Goal: Task Accomplishment & Management: Manage account settings

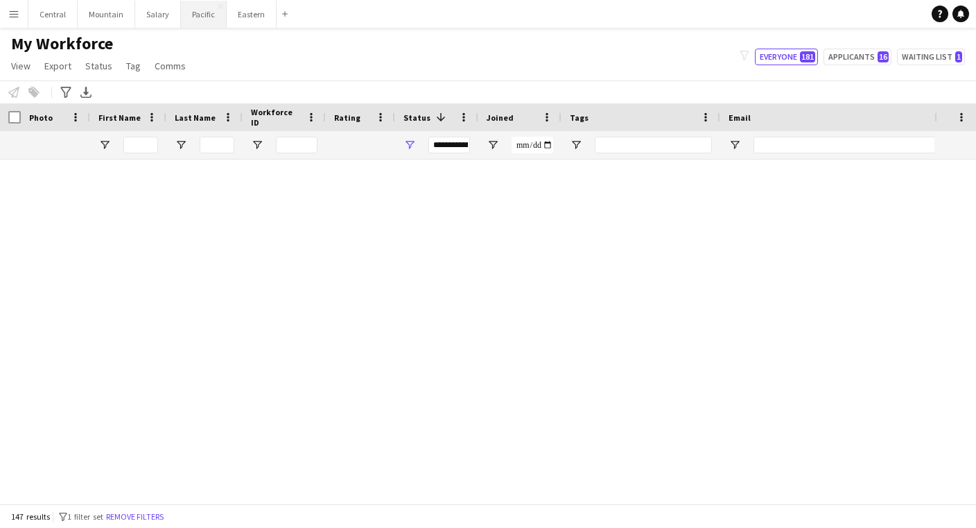
scroll to position [1042, 0]
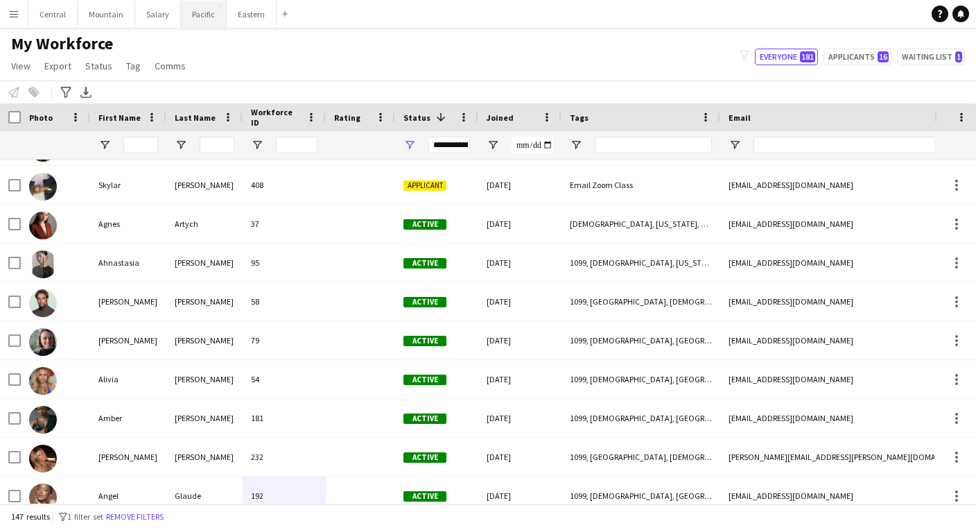
click at [203, 15] on button "Pacific Close" at bounding box center [204, 14] width 46 height 27
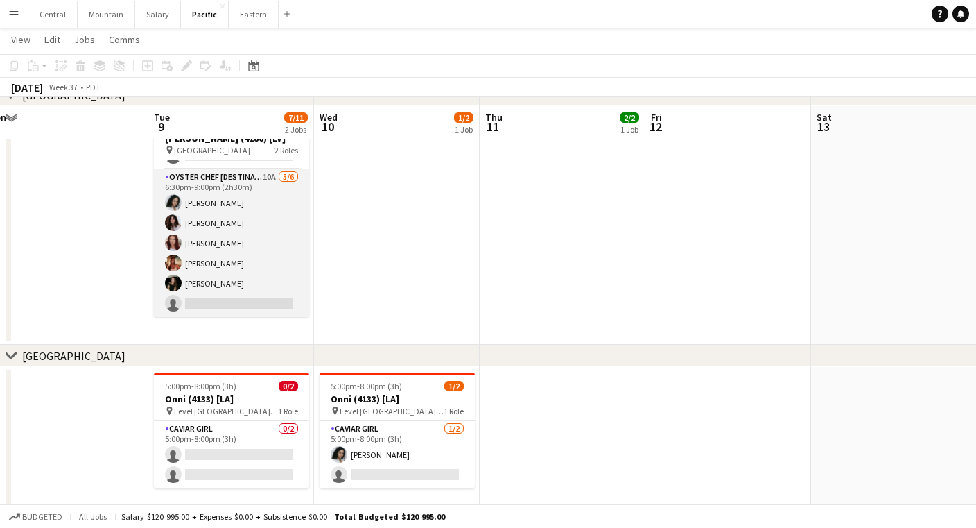
scroll to position [122, 0]
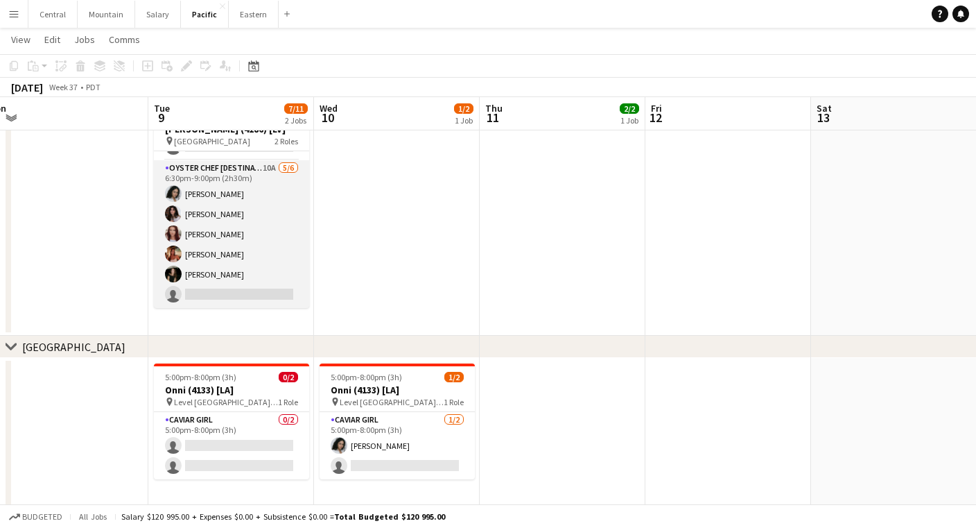
click at [277, 261] on app-card-role "Oyster Chef [DESTINATION] 10A [DATE] 6:30pm-9:00pm (2h30m) [PERSON_NAME] [PERSO…" at bounding box center [231, 234] width 155 height 148
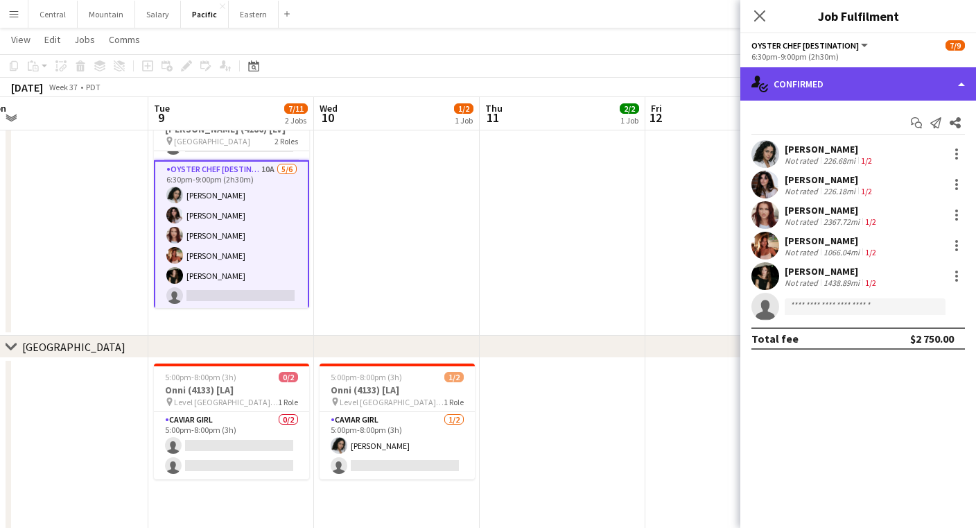
click at [781, 80] on div "single-neutral-actions-check-2 Confirmed" at bounding box center [859, 83] width 236 height 33
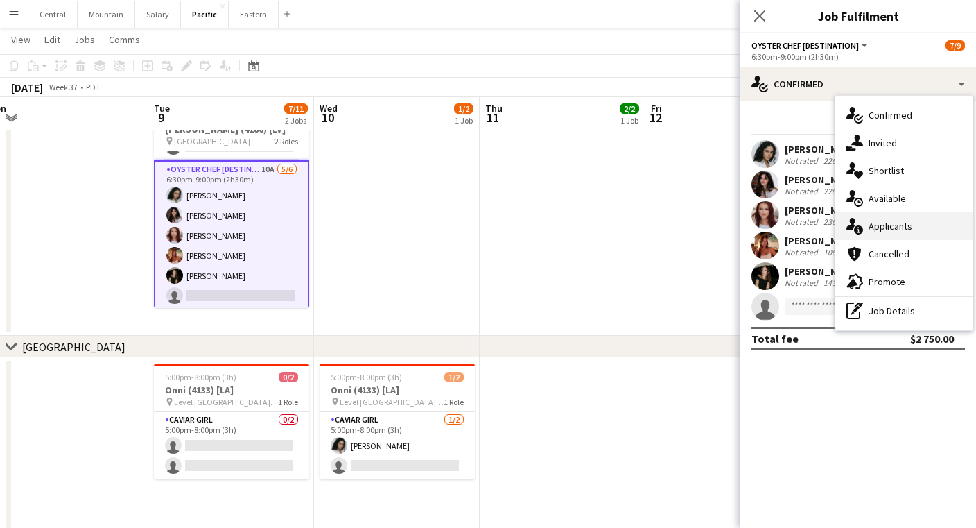
click at [876, 231] on div "single-neutral-actions-information Applicants" at bounding box center [904, 226] width 137 height 28
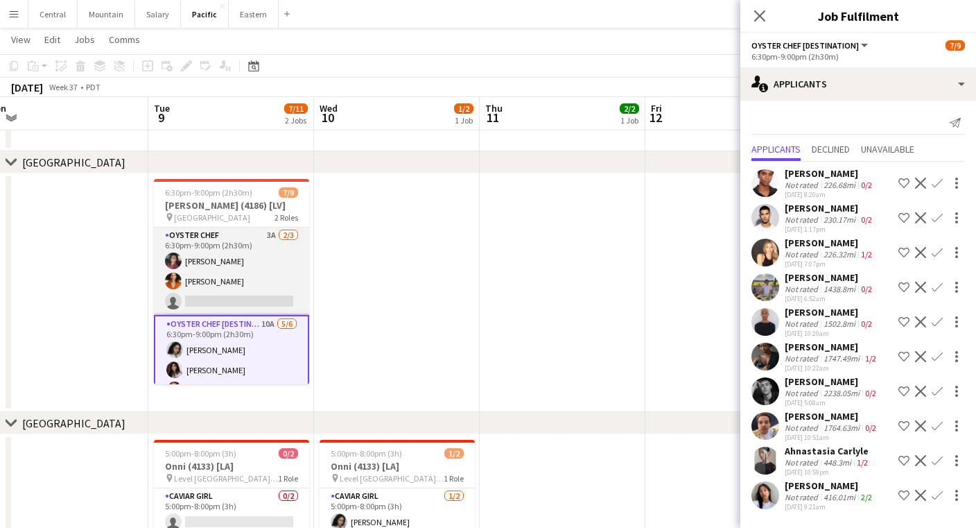
scroll to position [0, 0]
click at [225, 270] on app-card-role "Oyster Chef 3A [DATE] 6:30pm-9:00pm (2h30m) Tea [PERSON_NAME] [PERSON_NAME] sin…" at bounding box center [231, 270] width 155 height 87
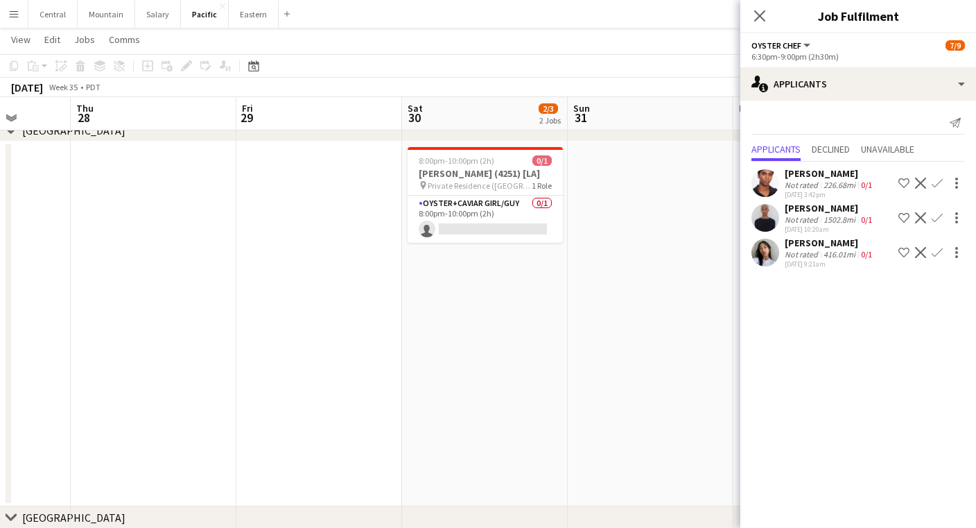
scroll to position [0, 425]
click at [762, 15] on icon at bounding box center [759, 15] width 13 height 13
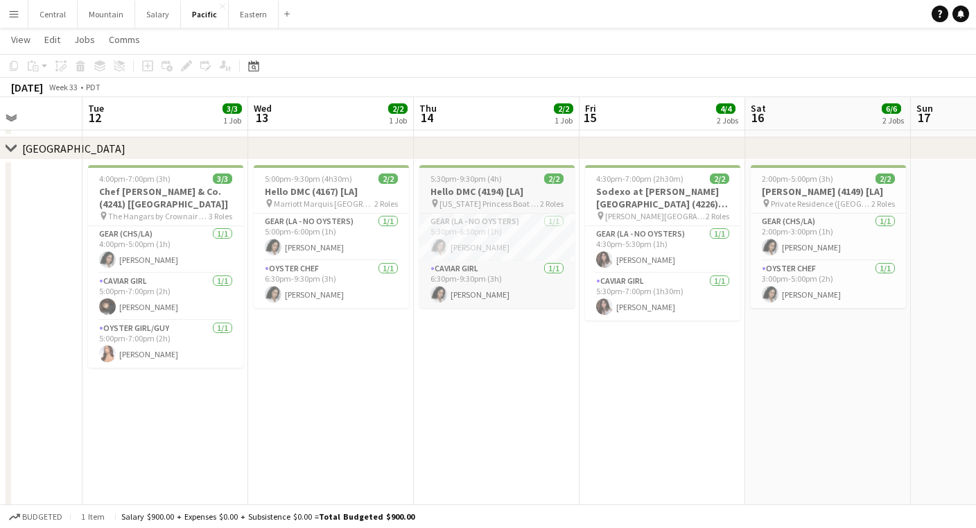
scroll to position [0, 415]
click at [944, 12] on link "Help" at bounding box center [940, 14] width 17 height 17
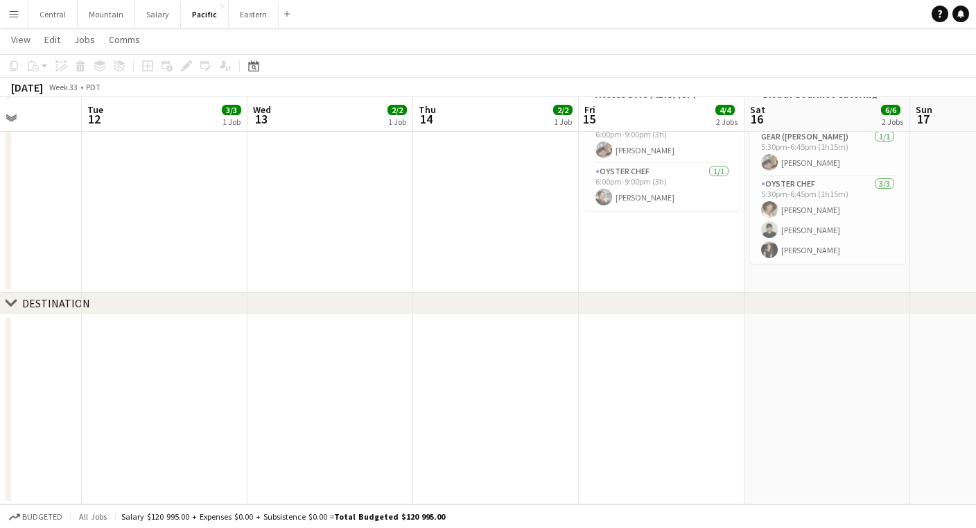
scroll to position [804, 0]
click at [247, 22] on button "Eastern Close" at bounding box center [254, 14] width 50 height 27
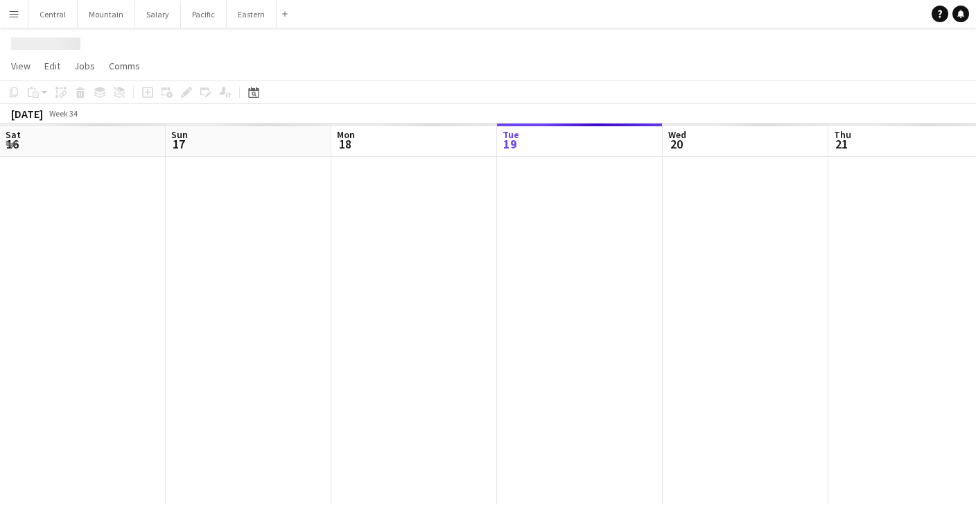
scroll to position [0, 331]
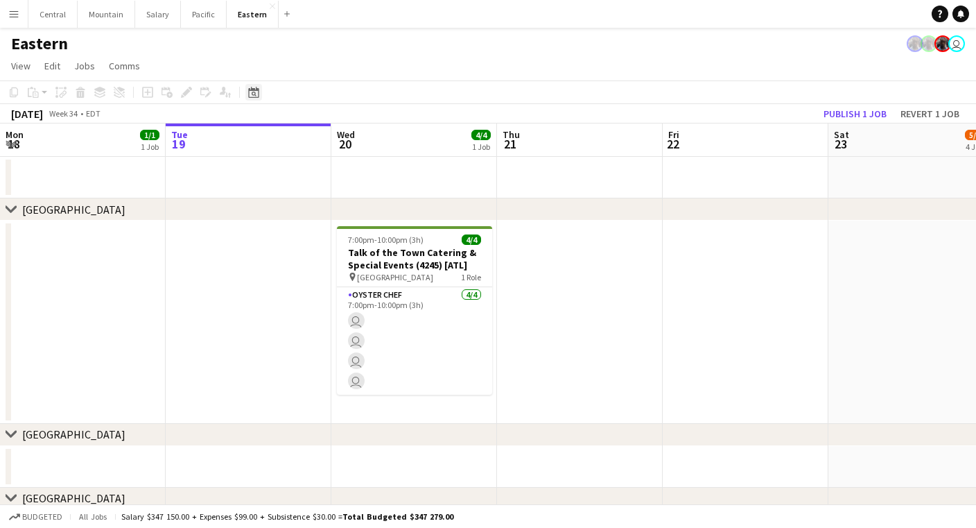
click at [251, 89] on icon at bounding box center [253, 92] width 10 height 11
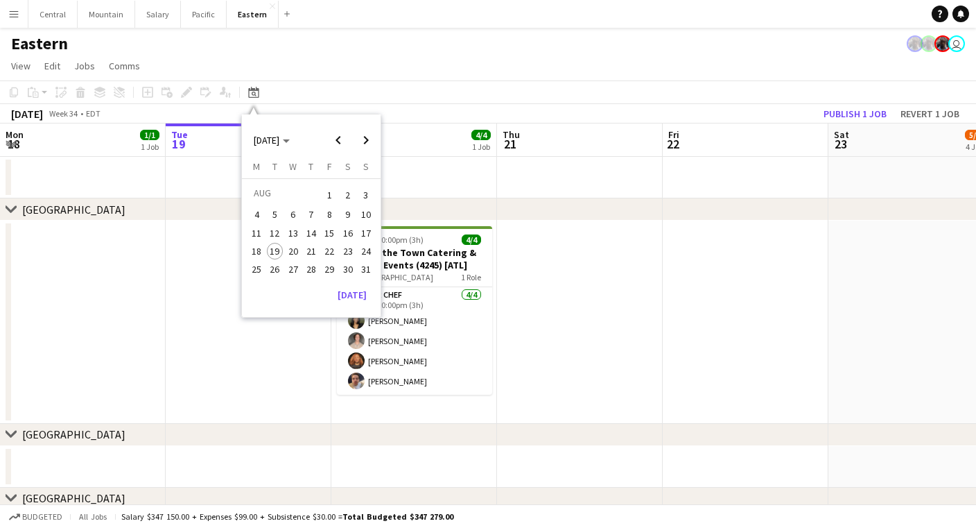
click at [275, 208] on span "5" at bounding box center [275, 215] width 17 height 17
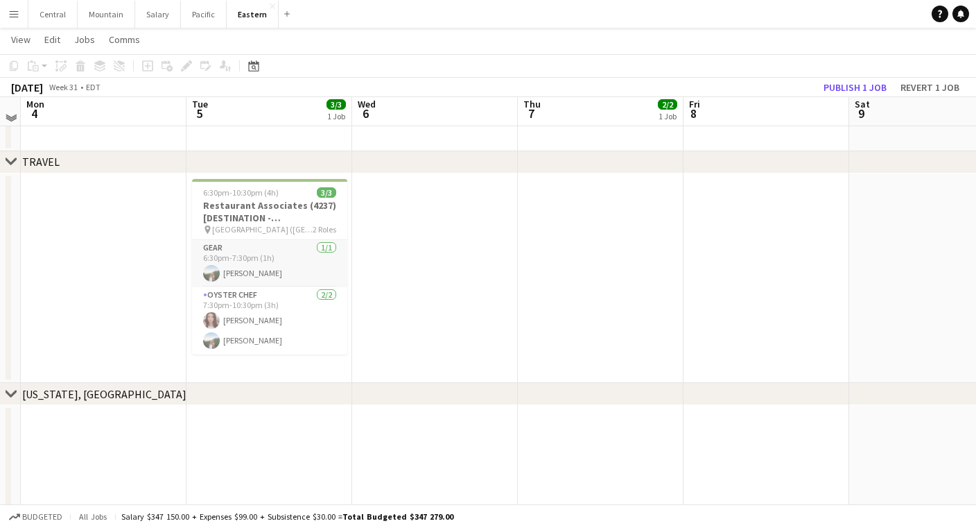
scroll to position [1128, 0]
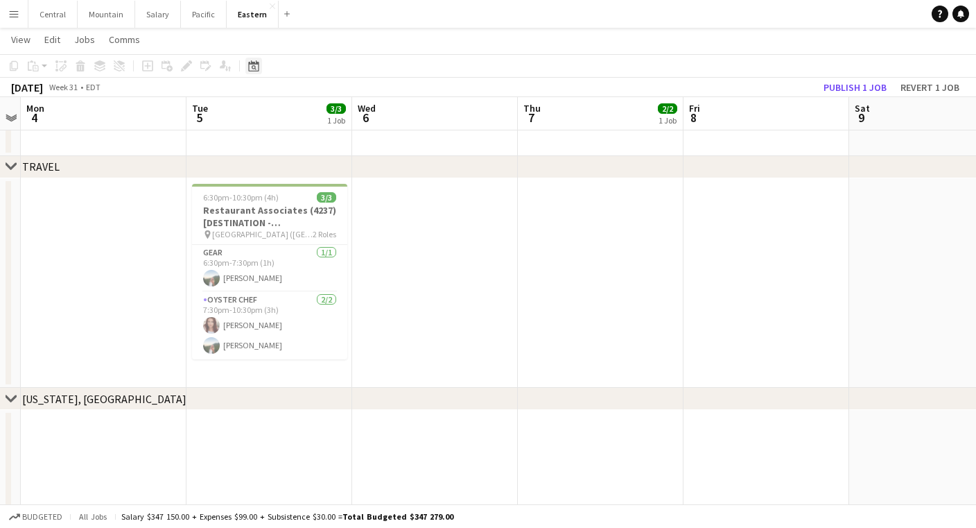
click at [254, 65] on icon at bounding box center [254, 67] width 5 height 5
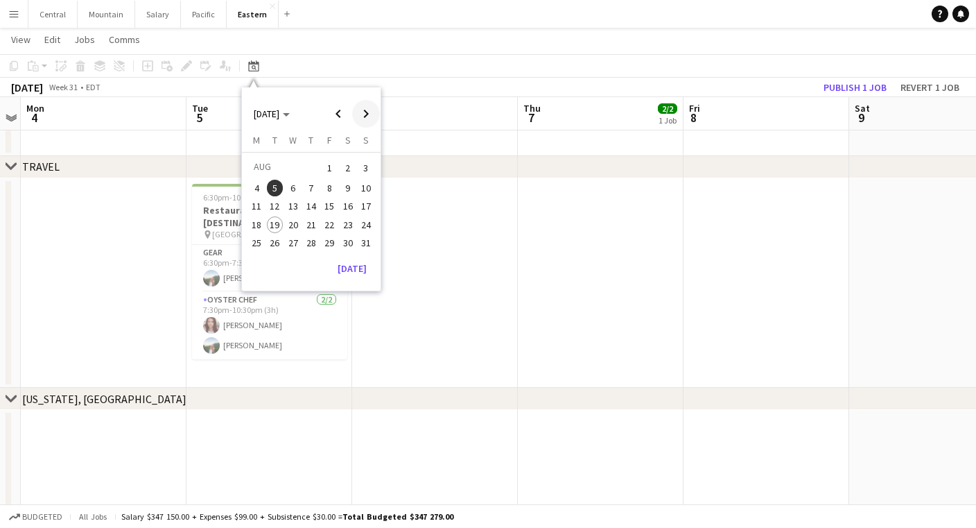
click at [360, 107] on span "Next month" at bounding box center [366, 114] width 28 height 28
click at [327, 182] on span "5" at bounding box center [329, 184] width 17 height 17
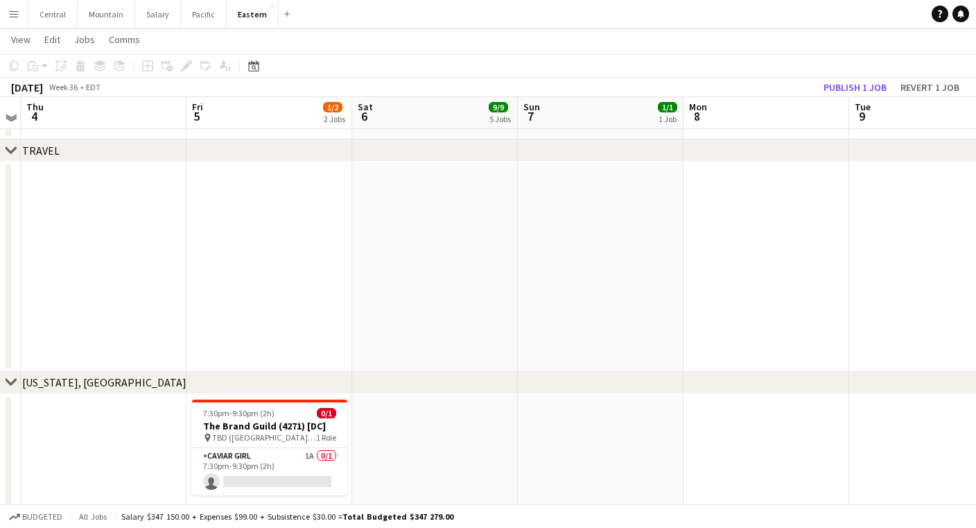
scroll to position [1244, 0]
click at [257, 60] on div "Date picker" at bounding box center [253, 66] width 17 height 17
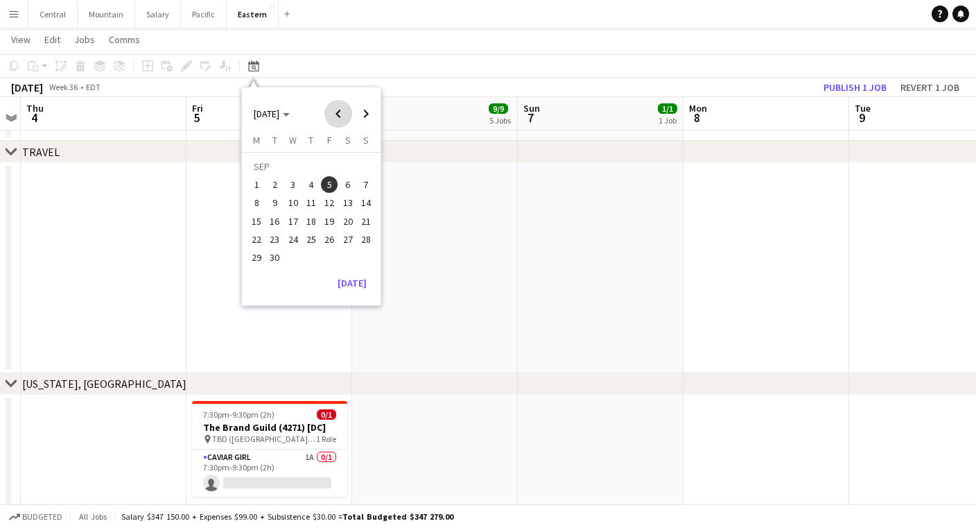
click at [345, 116] on span "Previous month" at bounding box center [339, 114] width 28 height 28
click at [345, 225] on span "23" at bounding box center [348, 224] width 17 height 17
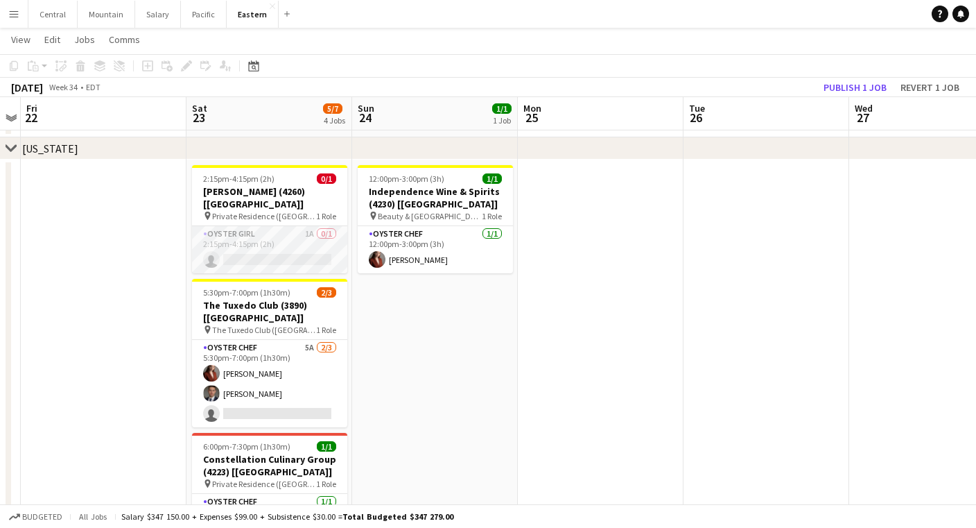
scroll to position [512, 0]
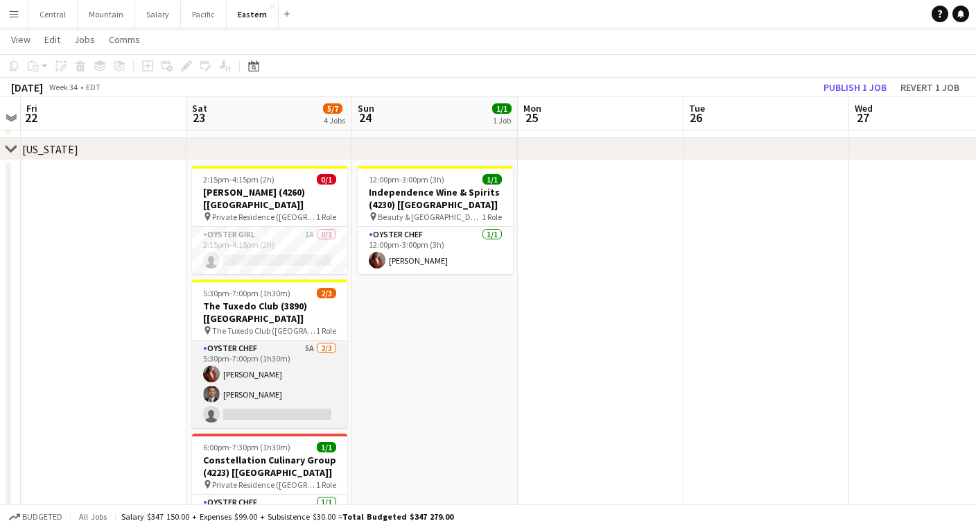
click at [300, 340] on app-card-role "Oyster Chef 5A [DATE] 5:30pm-7:00pm (1h30m) [PERSON_NAME] Artych [PERSON_NAME] …" at bounding box center [269, 383] width 155 height 87
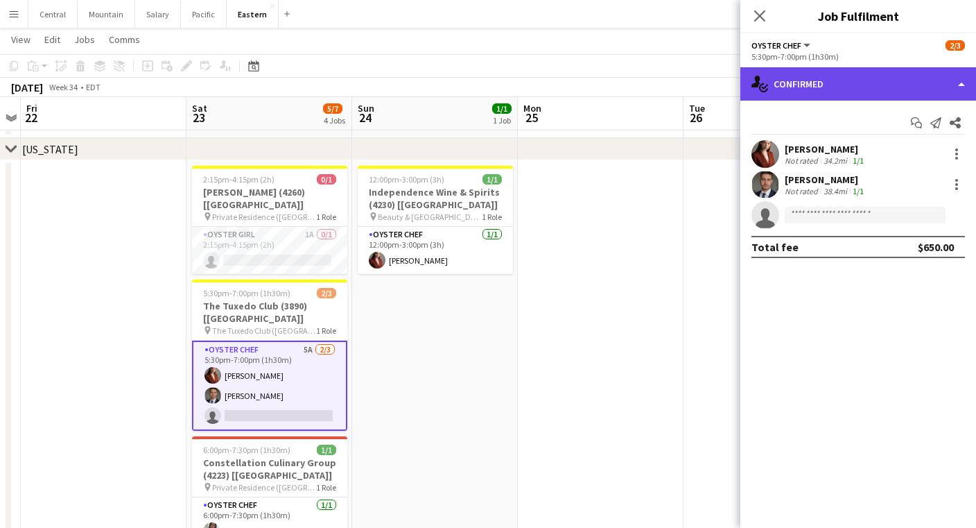
click at [776, 68] on div "single-neutral-actions-check-2 Confirmed" at bounding box center [859, 83] width 236 height 33
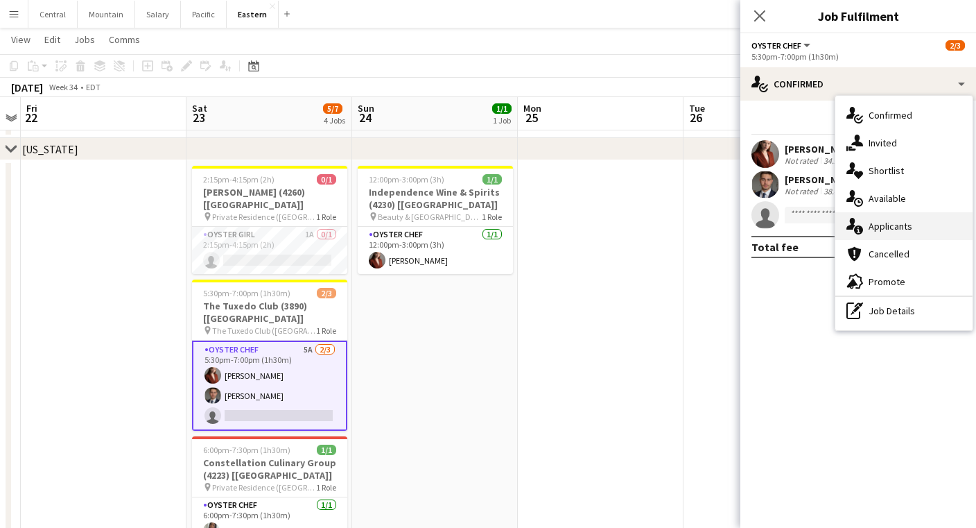
click at [886, 234] on div "single-neutral-actions-information Applicants" at bounding box center [904, 226] width 137 height 28
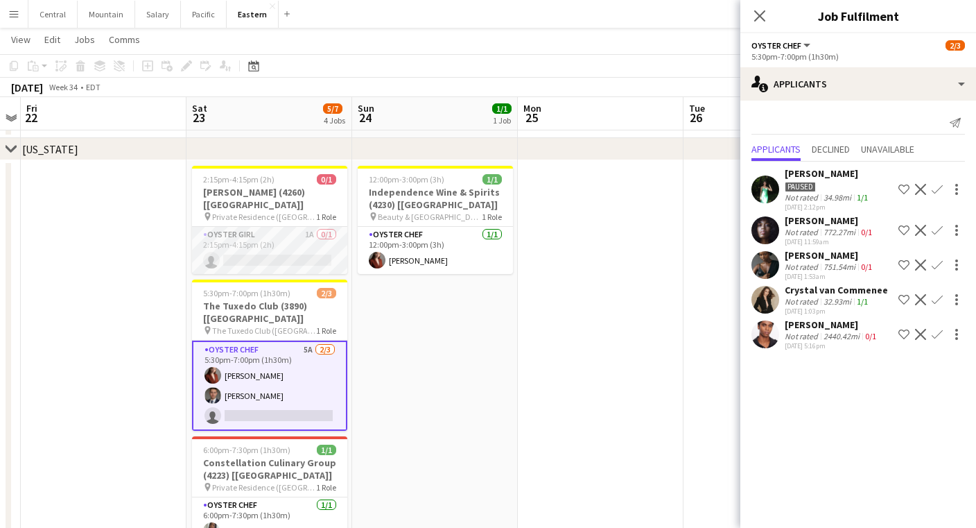
click at [308, 232] on app-card-role "Oyster Girl 1A 0/1 2:15pm-4:15pm (2h) single-neutral-actions" at bounding box center [269, 250] width 155 height 47
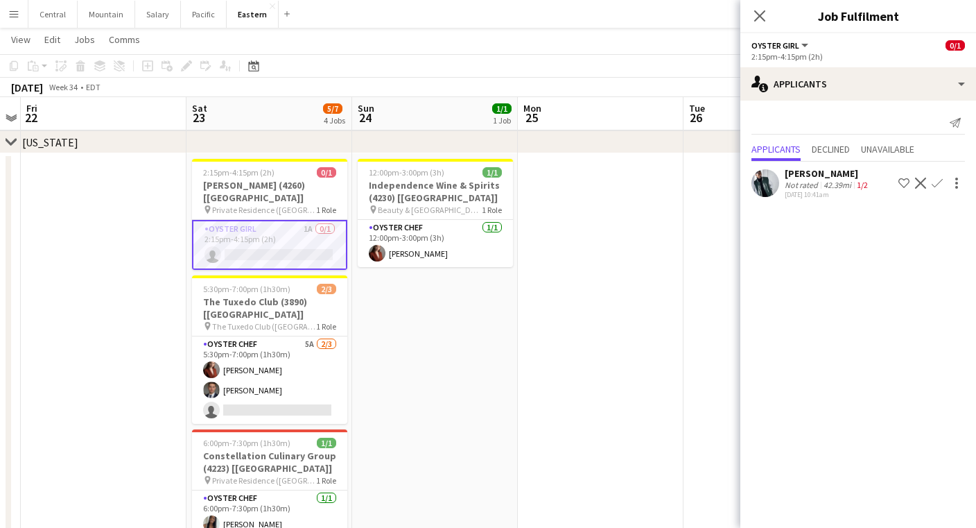
scroll to position [519, 0]
click at [769, 17] on app-icon "Close pop-in" at bounding box center [760, 16] width 20 height 20
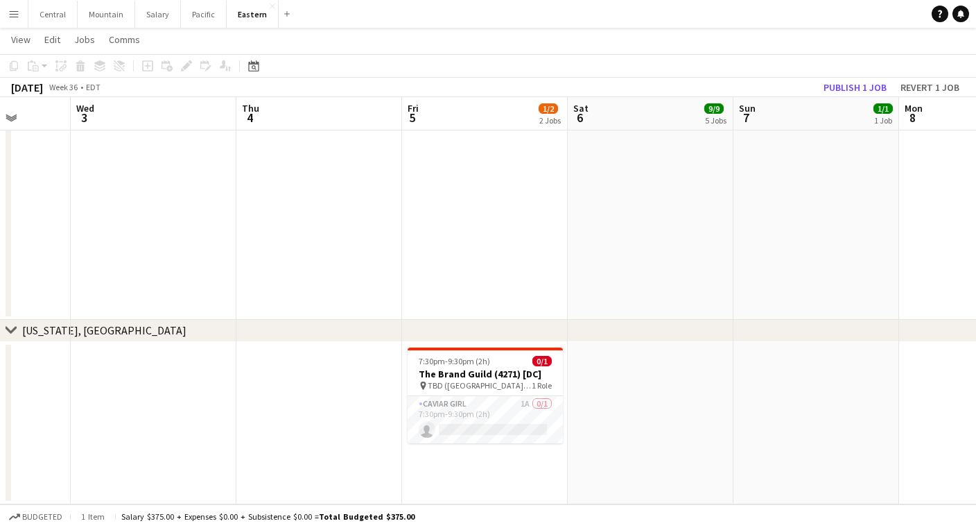
scroll to position [0, 478]
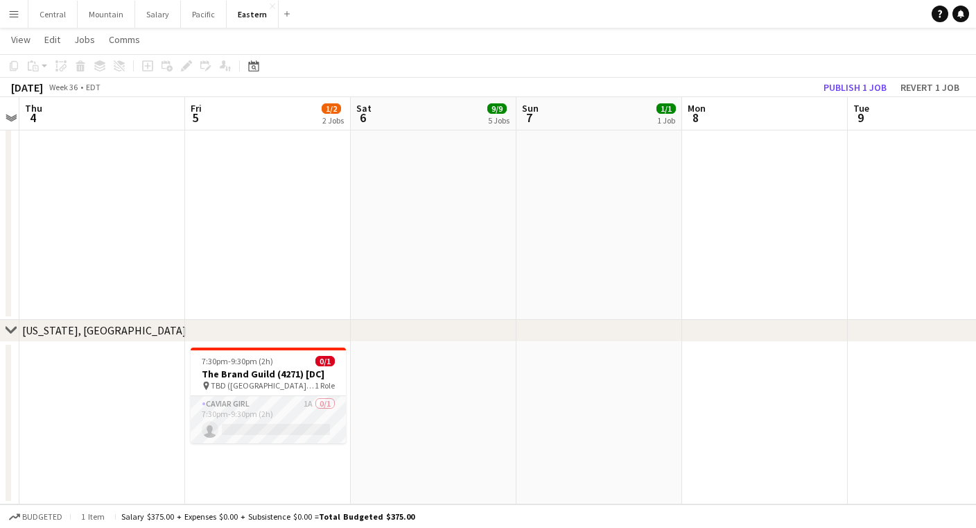
click at [262, 412] on app-card-role "Caviar Girl 1A 0/1 7:30pm-9:30pm (2h) single-neutral-actions" at bounding box center [268, 419] width 155 height 47
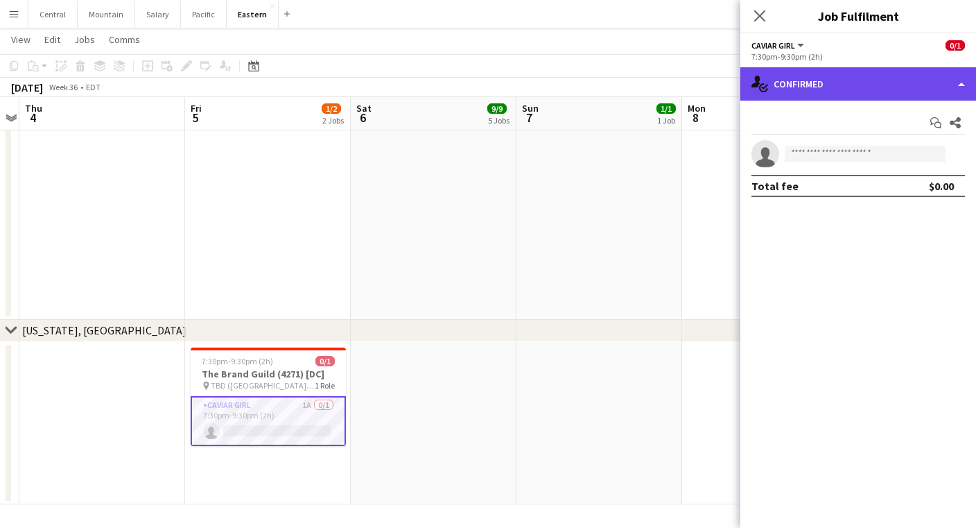
click at [815, 69] on div "single-neutral-actions-check-2 Confirmed" at bounding box center [859, 83] width 236 height 33
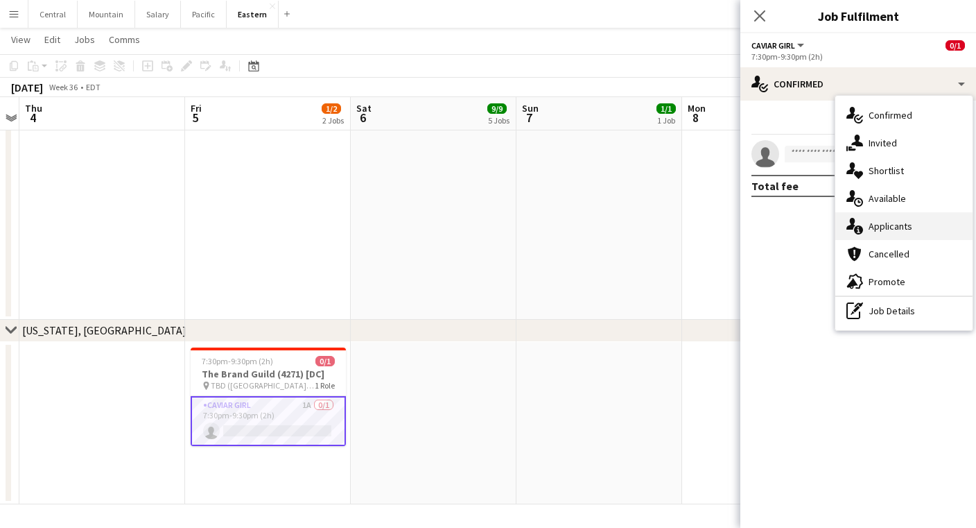
click at [889, 227] on div "single-neutral-actions-information Applicants" at bounding box center [904, 226] width 137 height 28
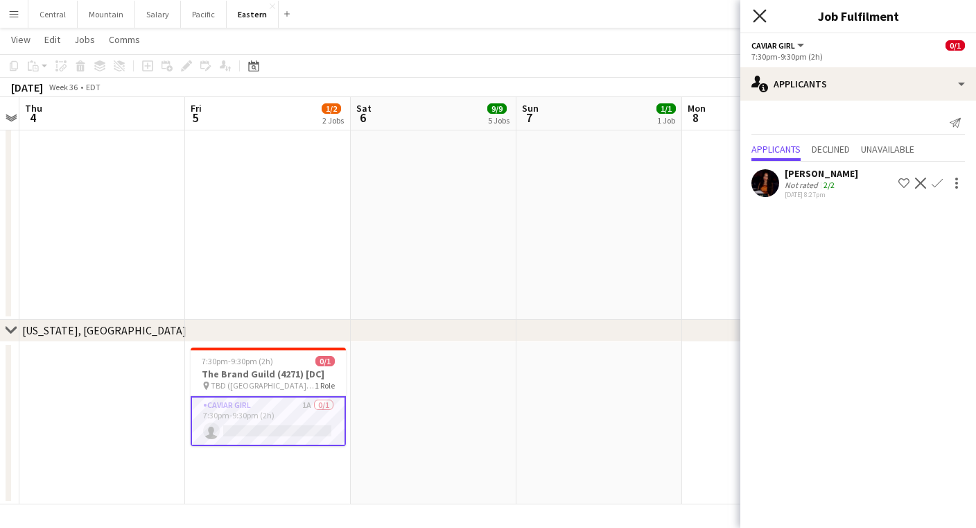
click at [759, 19] on icon "Close pop-in" at bounding box center [759, 15] width 13 height 13
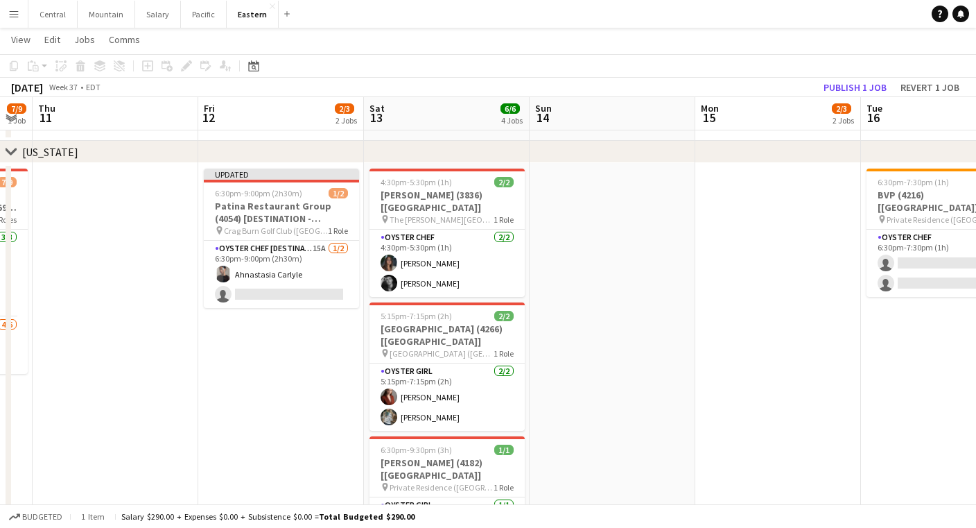
scroll to position [0, 298]
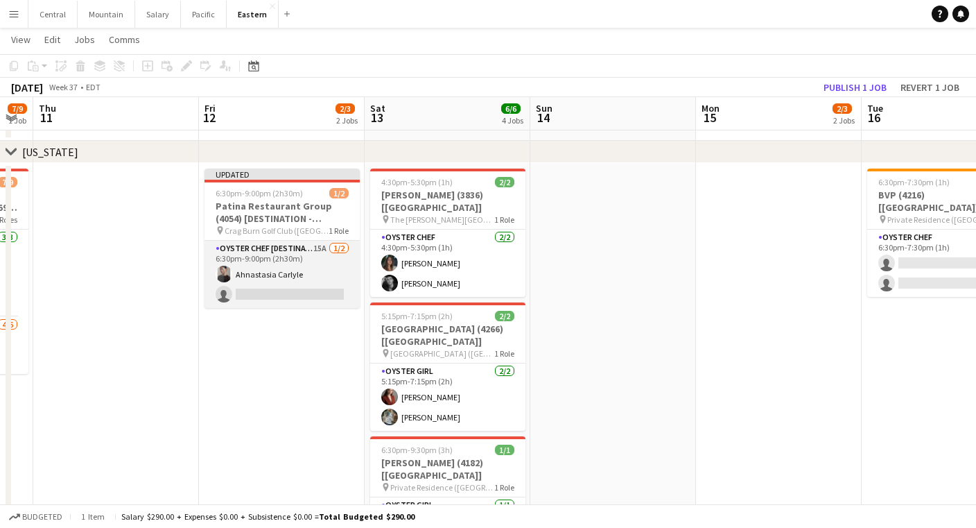
click at [326, 268] on app-card-role "Oyster Chef [DESTINATION] 15A [DATE] 6:30pm-9:00pm (2h30m) Ahnastasia Carlyle s…" at bounding box center [282, 274] width 155 height 67
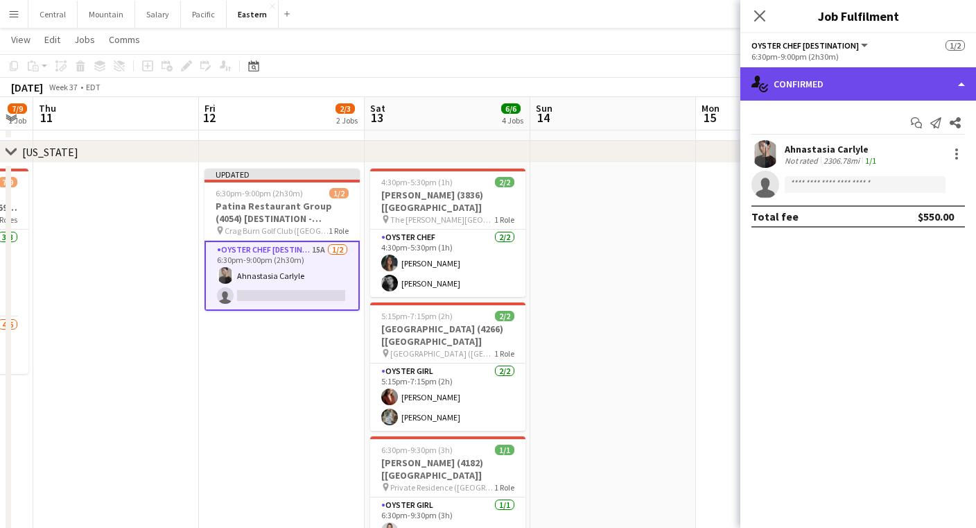
click at [818, 84] on div "single-neutral-actions-check-2 Confirmed" at bounding box center [859, 83] width 236 height 33
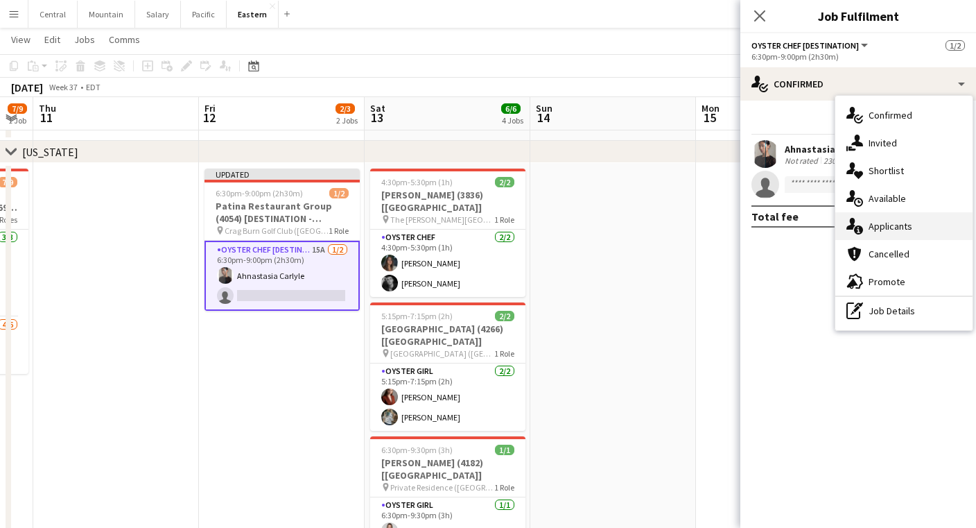
drag, startPoint x: 915, startPoint y: 285, endPoint x: 908, endPoint y: 224, distance: 61.4
click at [908, 224] on div "single-neutral-actions-check-2 Confirmed single-neutral-actions-share-1 Invited…" at bounding box center [904, 213] width 137 height 234
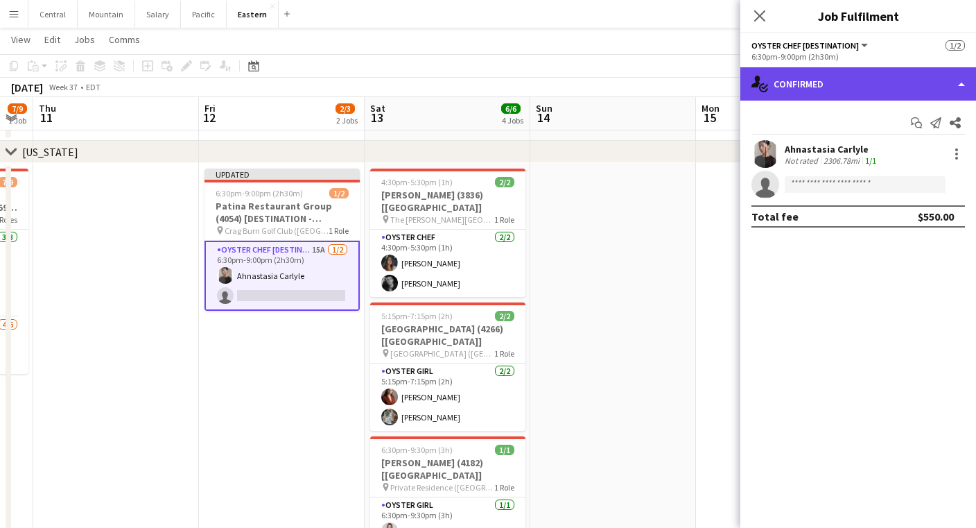
click at [849, 77] on div "single-neutral-actions-check-2 Confirmed" at bounding box center [859, 83] width 236 height 33
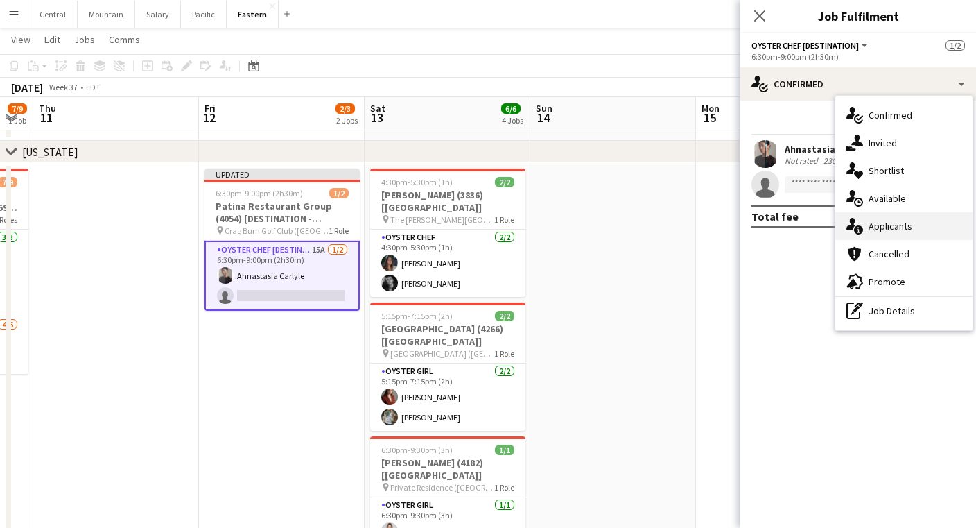
click at [875, 231] on div "single-neutral-actions-information Applicants" at bounding box center [904, 226] width 137 height 28
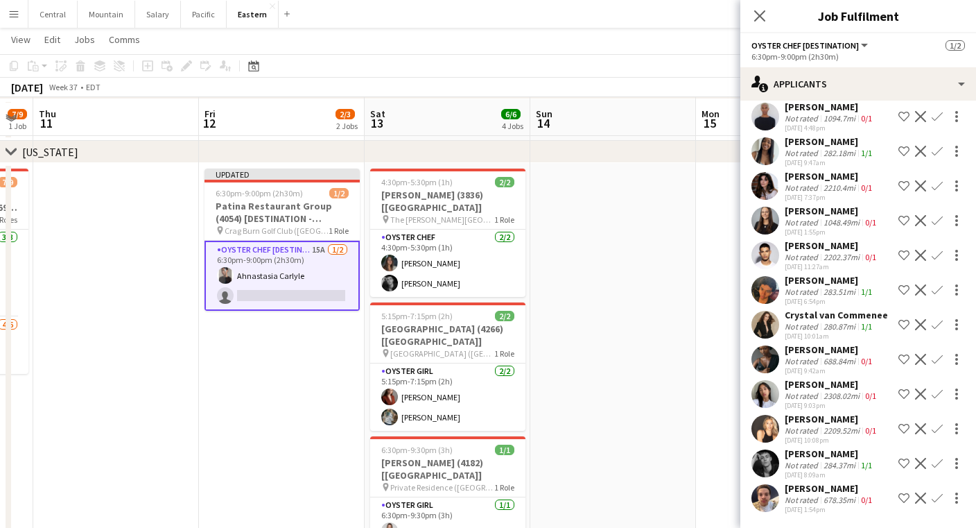
scroll to position [518, 0]
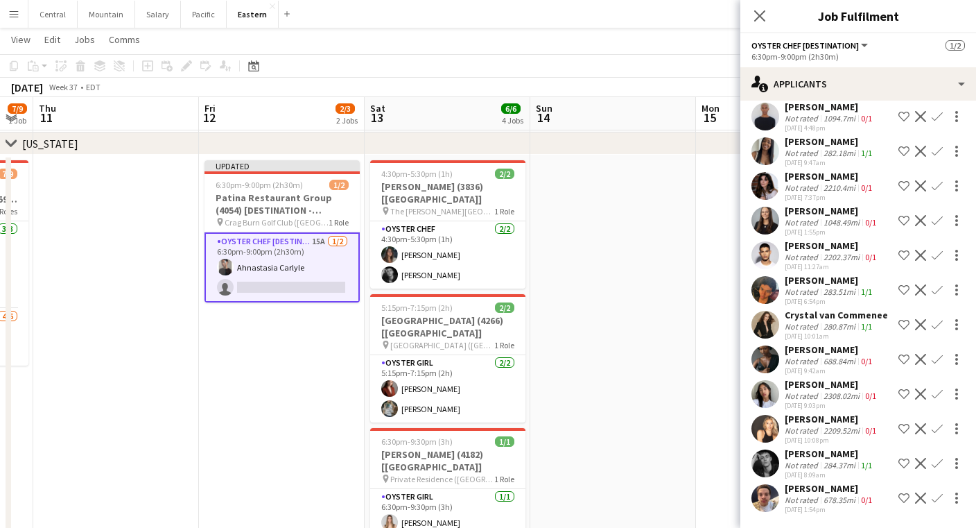
click at [937, 153] on app-icon "Confirm" at bounding box center [937, 151] width 11 height 11
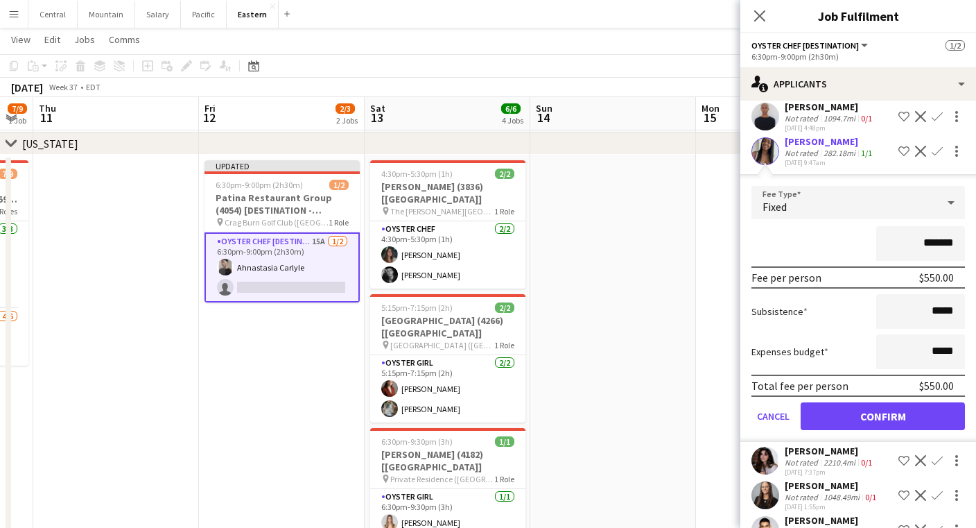
click at [876, 411] on button "Confirm" at bounding box center [883, 416] width 164 height 28
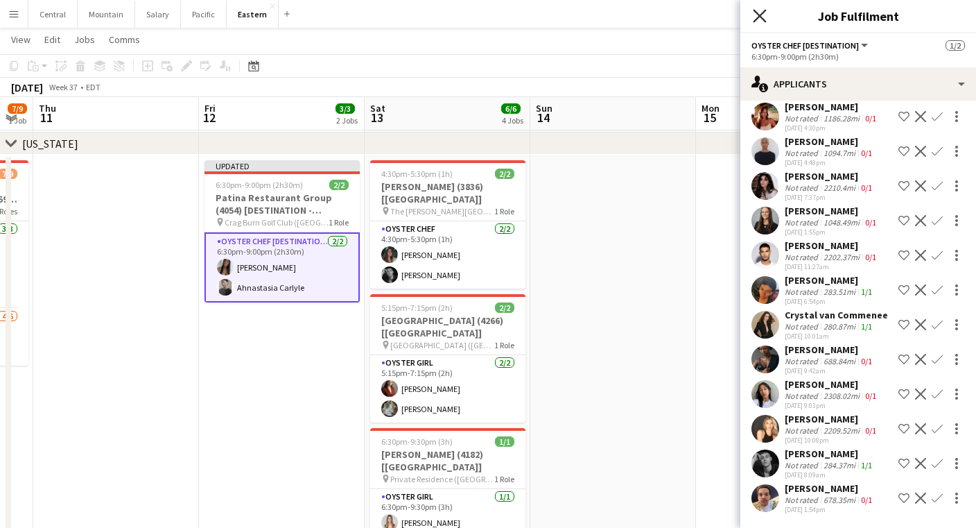
click at [755, 14] on icon "Close pop-in" at bounding box center [759, 15] width 13 height 13
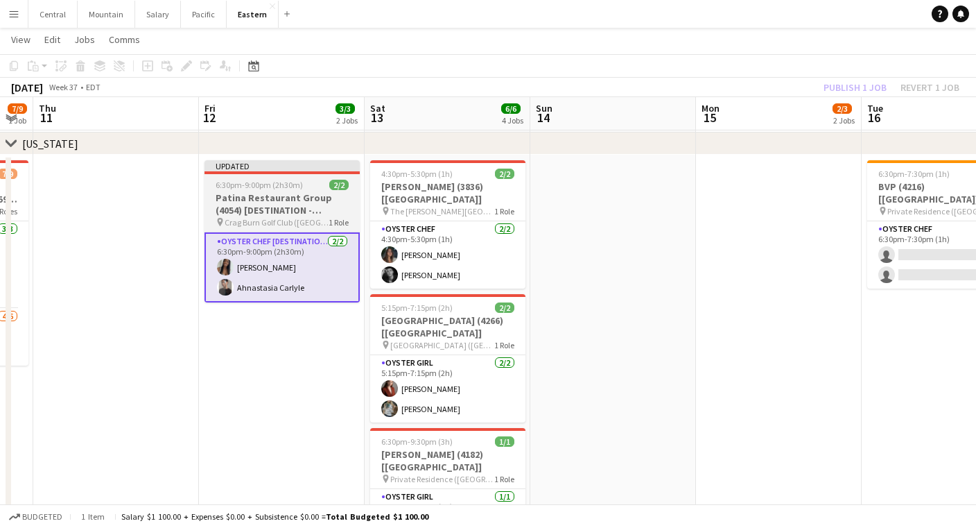
click at [321, 186] on div "6:30pm-9:00pm (2h30m) 2/2" at bounding box center [282, 185] width 155 height 10
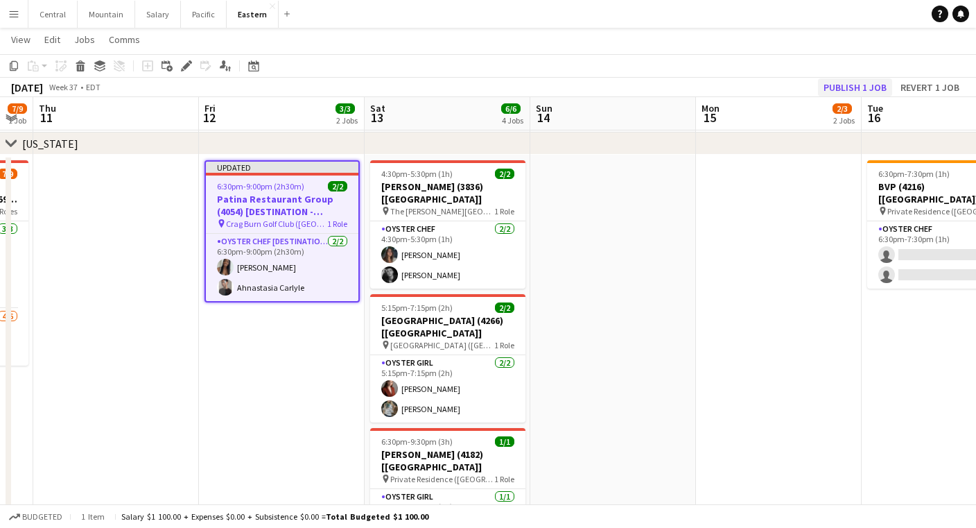
click at [888, 93] on button "Publish 1 job" at bounding box center [855, 87] width 74 height 18
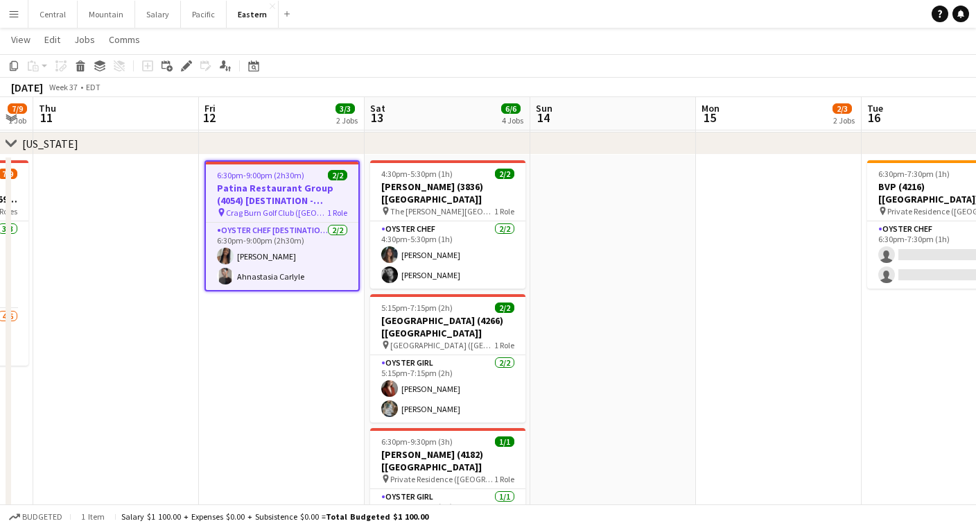
click at [241, 349] on app-date-cell "6:30pm-9:00pm (2h30m) 2/2 Patina Restaurant Group (4054) [DESTINATION - [GEOGRA…" at bounding box center [282, 479] width 166 height 648
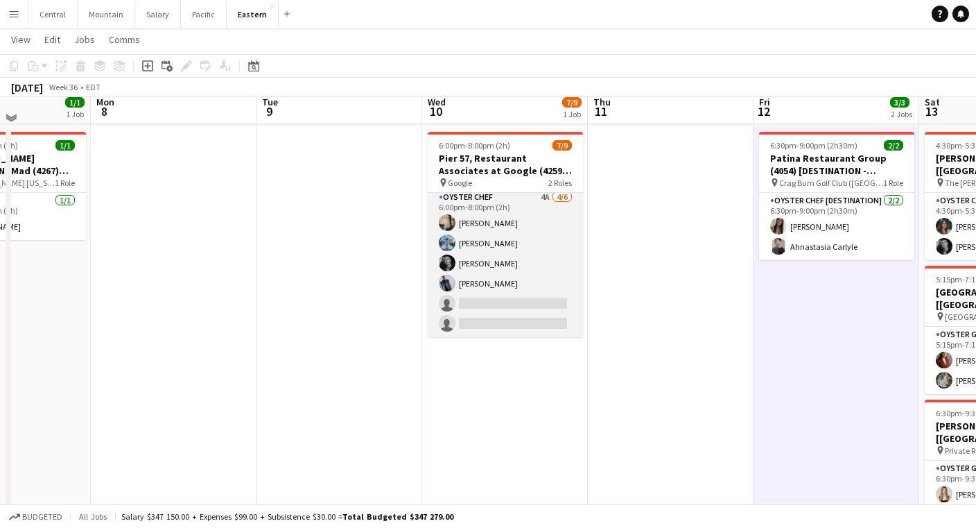
scroll to position [549, 0]
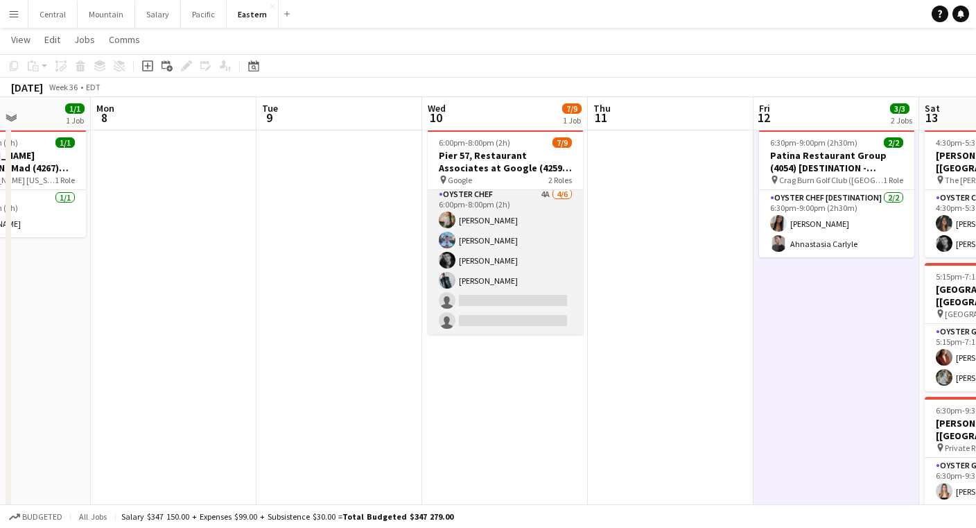
click at [481, 245] on app-card-role "Oyster Chef 4A [DATE] 6:00pm-8:00pm (2h) [PERSON_NAME] [PERSON_NAME] [PERSON_NA…" at bounding box center [505, 261] width 155 height 148
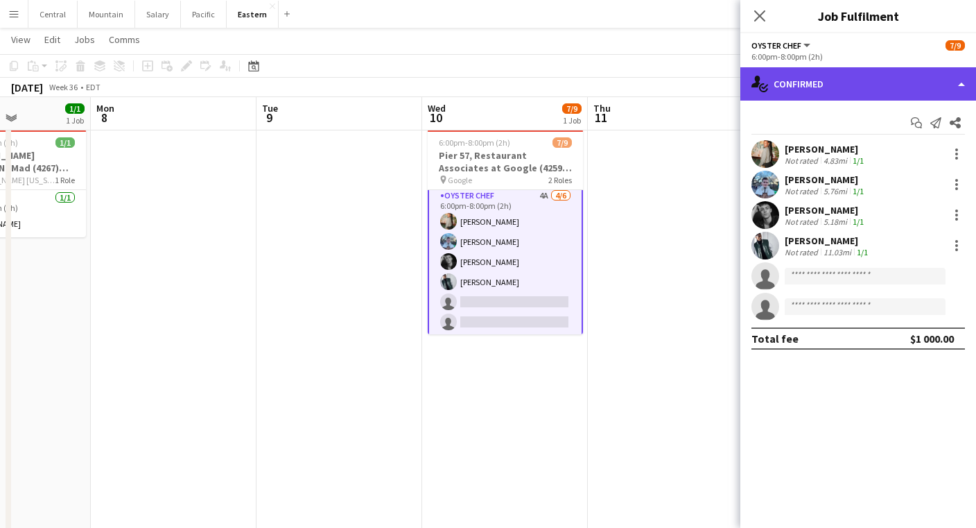
click at [836, 86] on div "single-neutral-actions-check-2 Confirmed" at bounding box center [859, 83] width 236 height 33
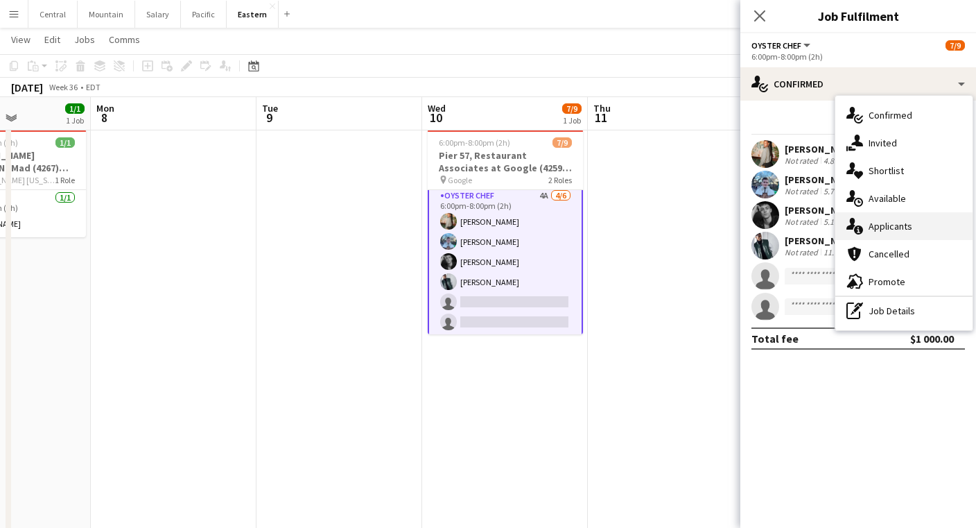
click at [873, 234] on div "single-neutral-actions-information Applicants" at bounding box center [904, 226] width 137 height 28
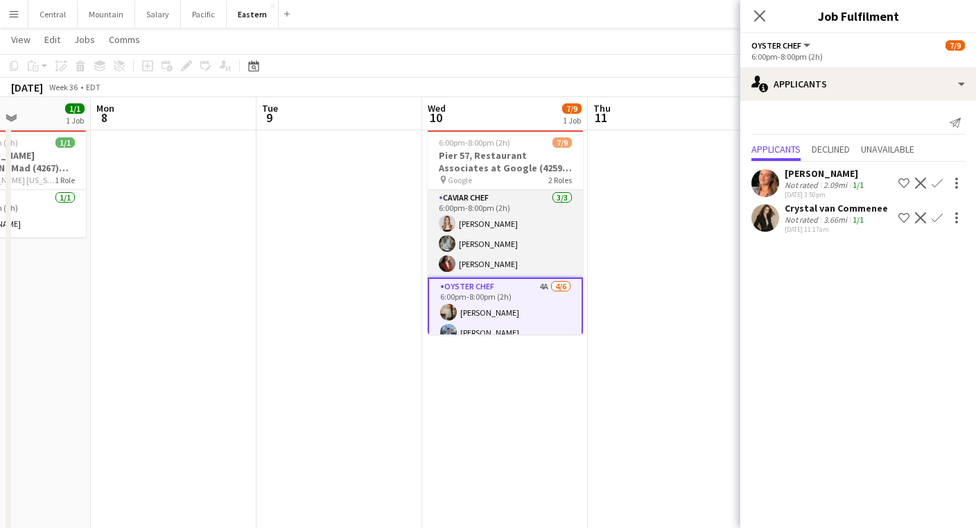
scroll to position [0, 0]
click at [530, 227] on app-card-role "Caviar Chef [DATE] 6:00pm-8:00pm (2h) [PERSON_NAME] [PERSON_NAME] [PERSON_NAME]" at bounding box center [505, 233] width 155 height 87
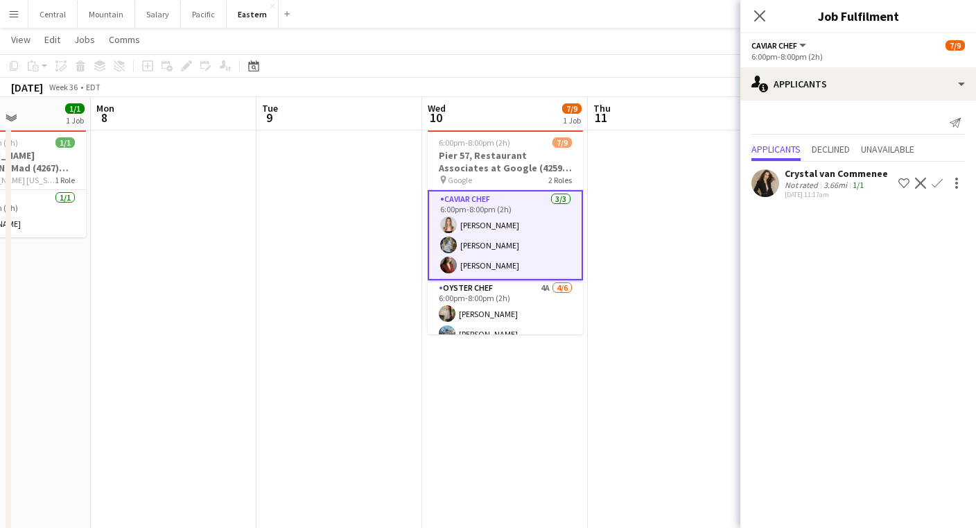
click at [751, 17] on div "Close pop-in" at bounding box center [760, 16] width 39 height 32
click at [760, 17] on icon at bounding box center [759, 15] width 13 height 13
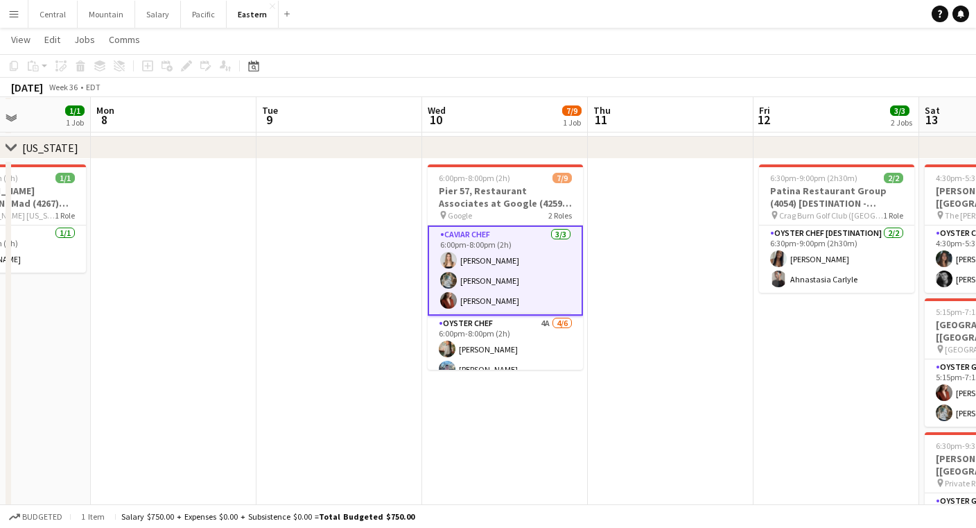
scroll to position [512, 0]
click at [404, 233] on app-date-cell at bounding box center [340, 484] width 166 height 648
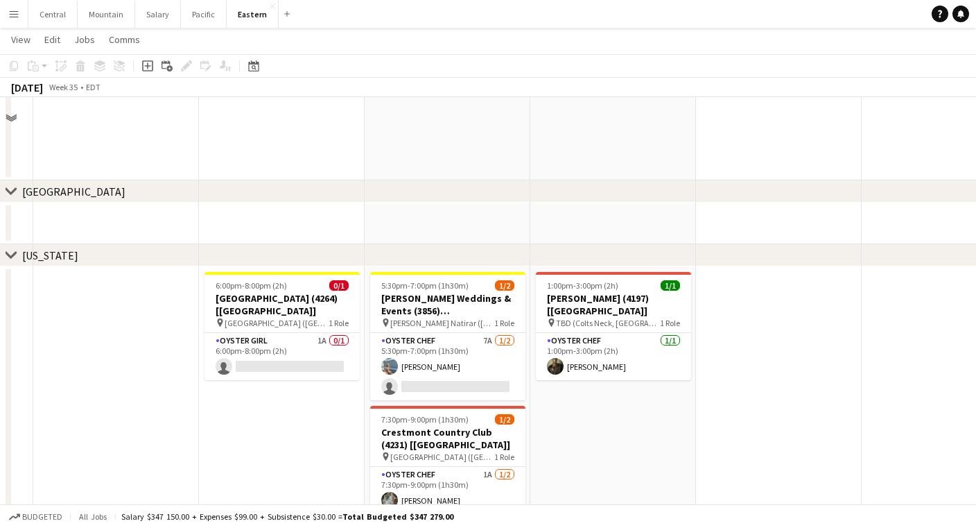
scroll to position [547, 0]
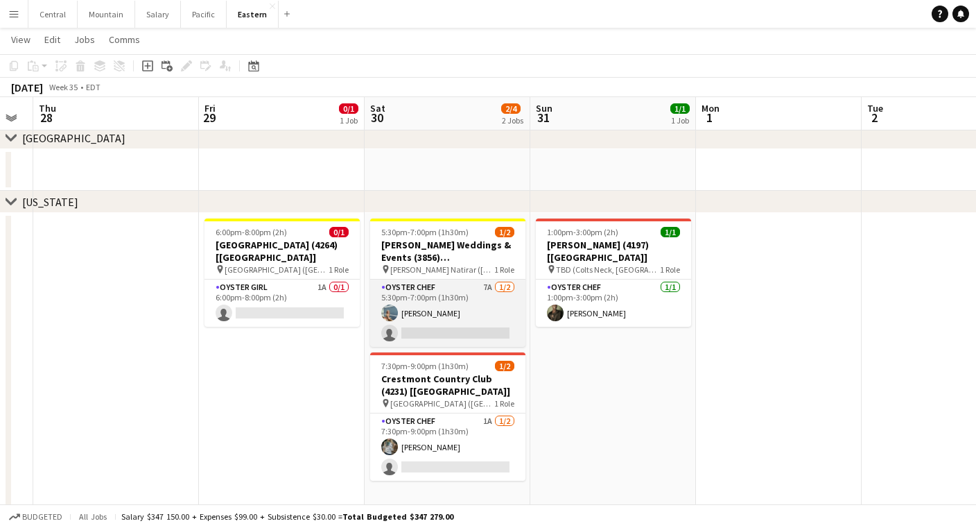
click at [431, 296] on app-card-role "Oyster Chef 7A [DATE] 5:30pm-7:00pm (1h30m) [PERSON_NAME] single-neutral-actions" at bounding box center [447, 312] width 155 height 67
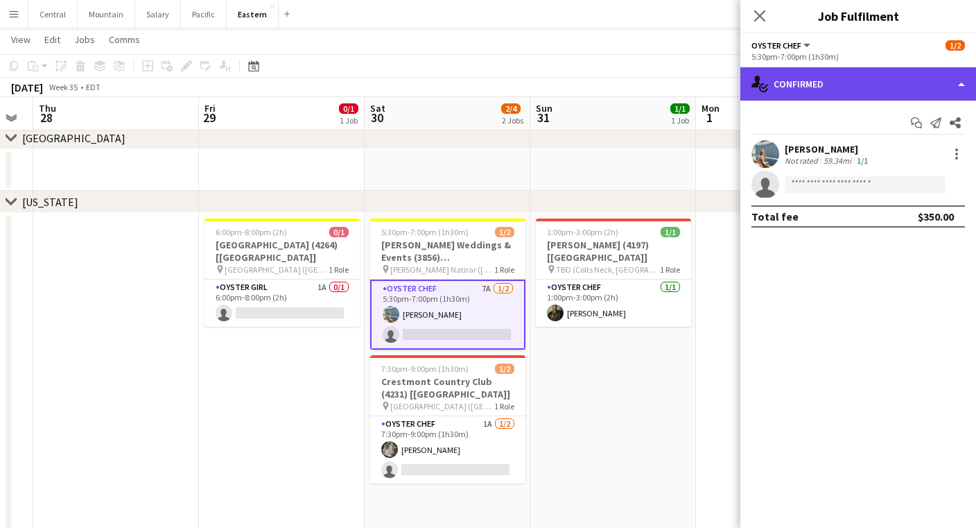
click at [916, 89] on div "single-neutral-actions-check-2 Confirmed" at bounding box center [859, 83] width 236 height 33
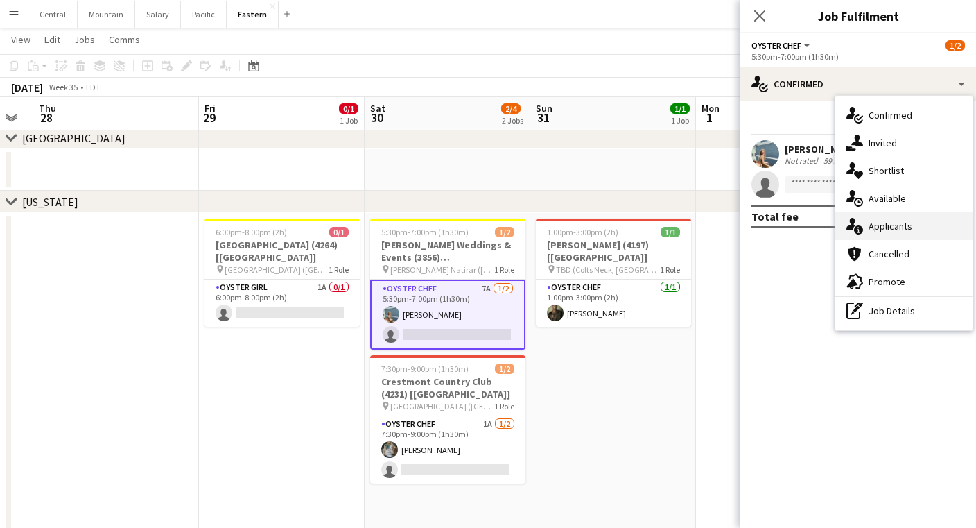
click at [892, 231] on div "single-neutral-actions-information Applicants" at bounding box center [904, 226] width 137 height 28
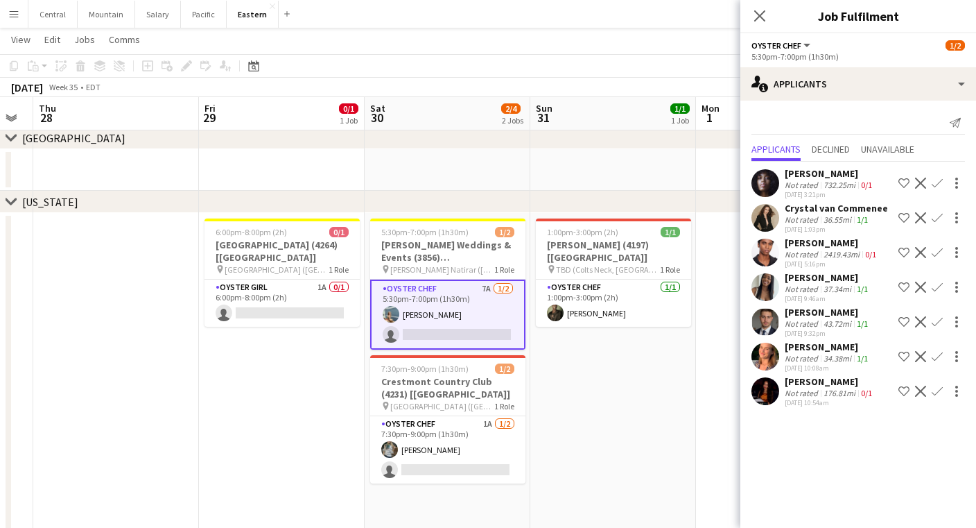
click at [935, 286] on app-icon "Confirm" at bounding box center [937, 287] width 11 height 11
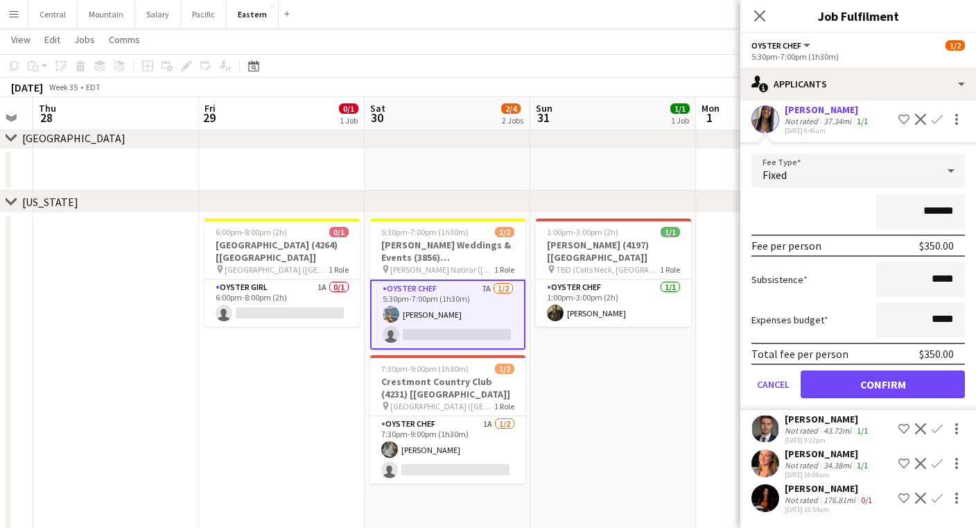
scroll to position [168, 0]
click at [892, 381] on button "Confirm" at bounding box center [883, 384] width 164 height 28
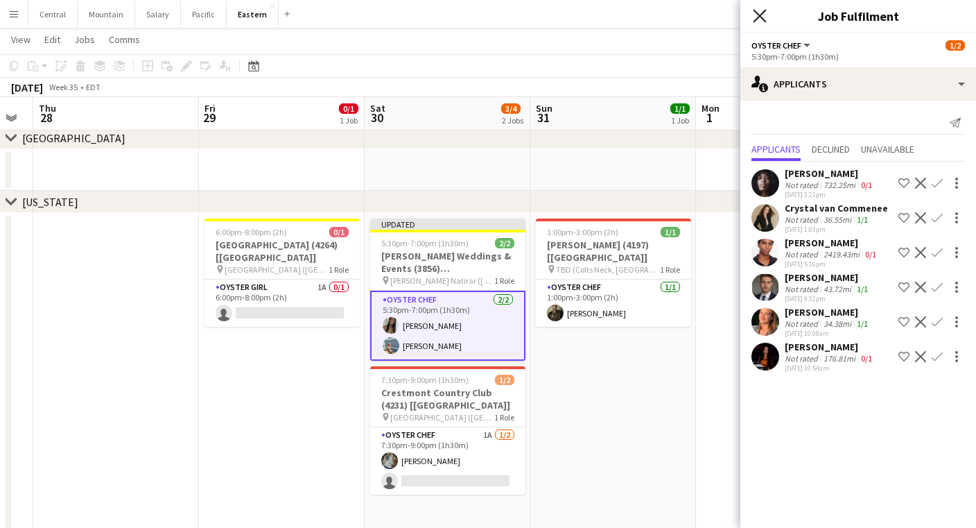
click at [756, 17] on icon "Close pop-in" at bounding box center [759, 15] width 13 height 13
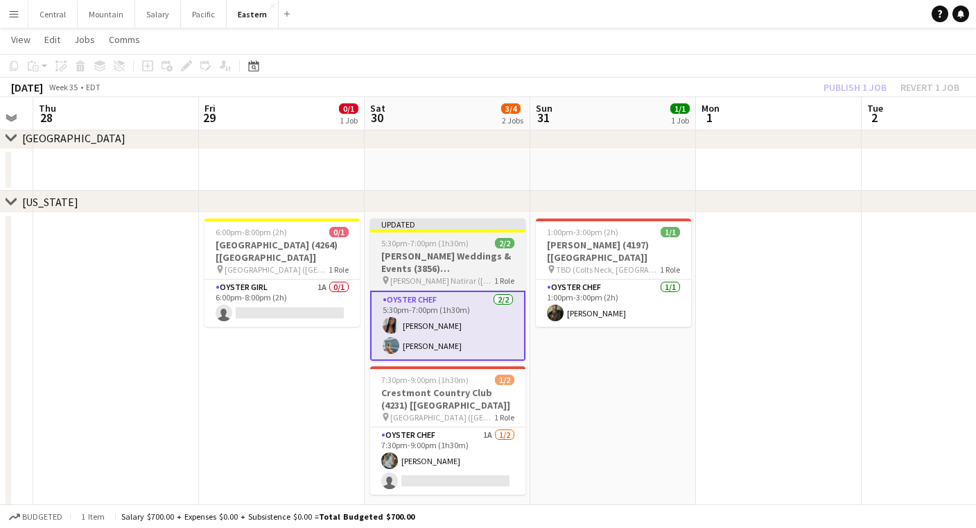
click at [472, 275] on span "[PERSON_NAME] Natirar ([GEOGRAPHIC_DATA], [GEOGRAPHIC_DATA])" at bounding box center [442, 280] width 104 height 10
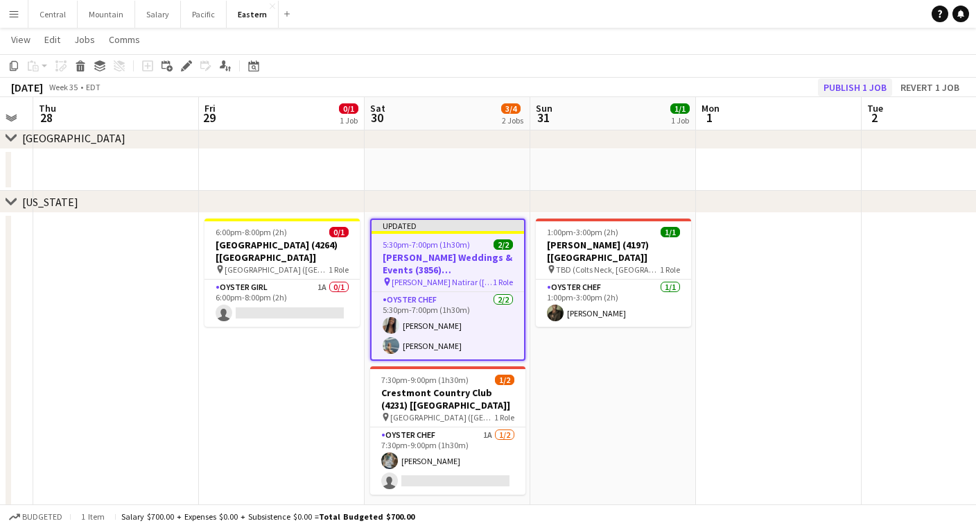
click at [841, 90] on button "Publish 1 job" at bounding box center [855, 87] width 74 height 18
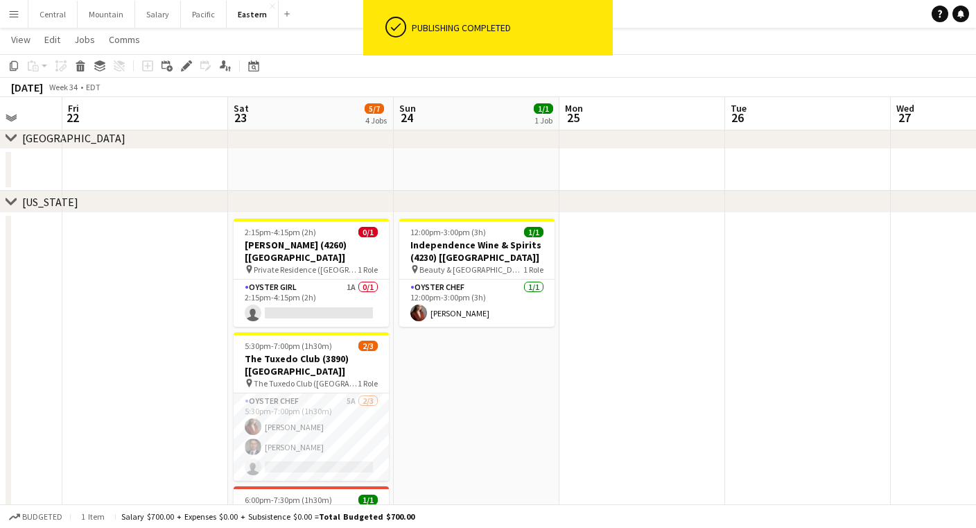
scroll to position [0, 374]
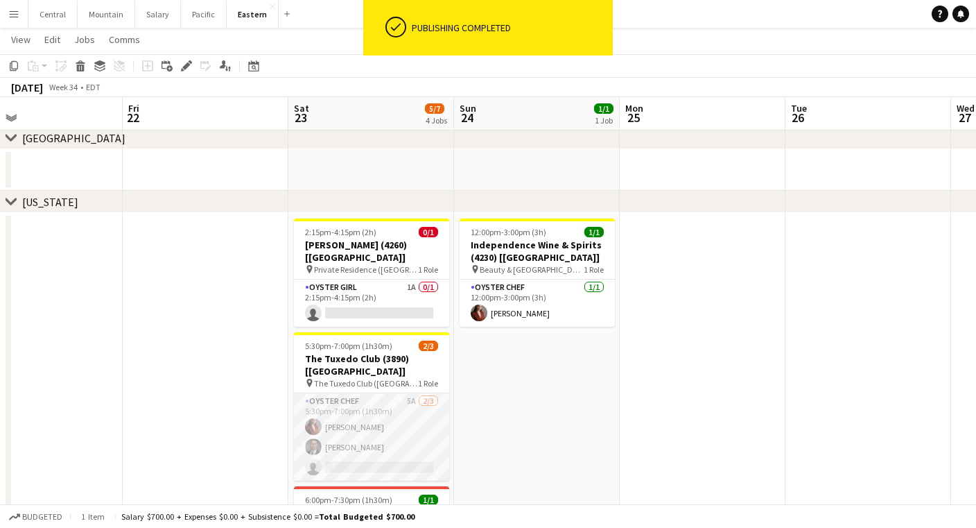
click at [363, 395] on app-card-role "Oyster Chef 5A [DATE] 5:30pm-7:00pm (1h30m) [PERSON_NAME] Artych [PERSON_NAME] …" at bounding box center [371, 436] width 155 height 87
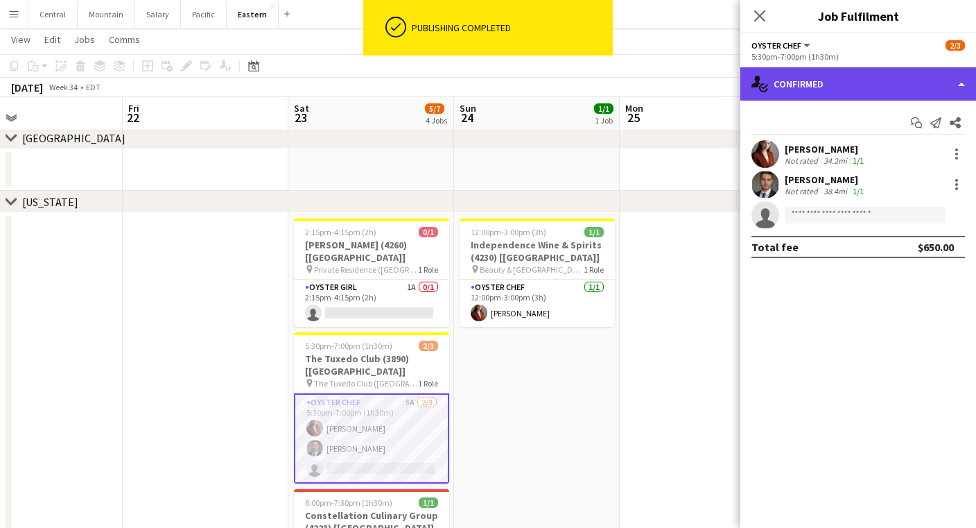
click at [858, 72] on div "single-neutral-actions-check-2 Confirmed" at bounding box center [859, 83] width 236 height 33
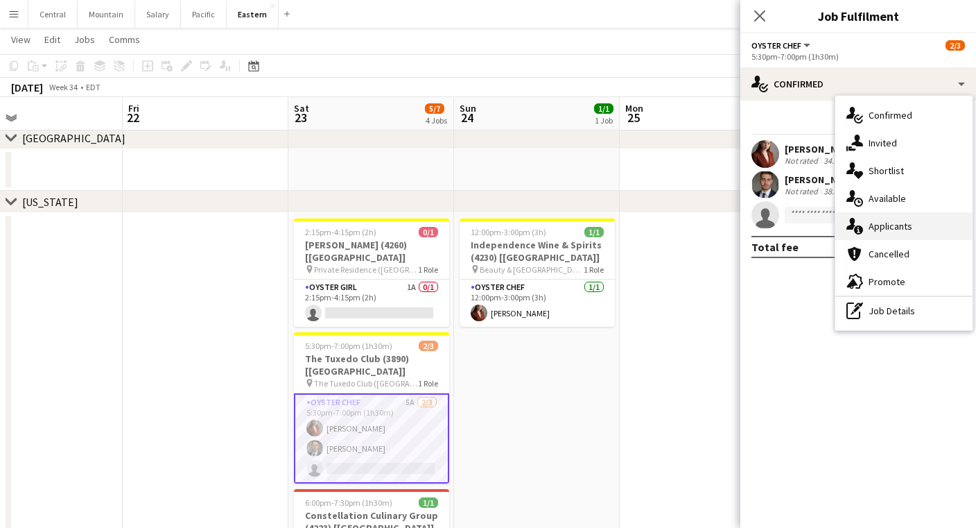
click at [890, 227] on div "single-neutral-actions-information Applicants" at bounding box center [904, 226] width 137 height 28
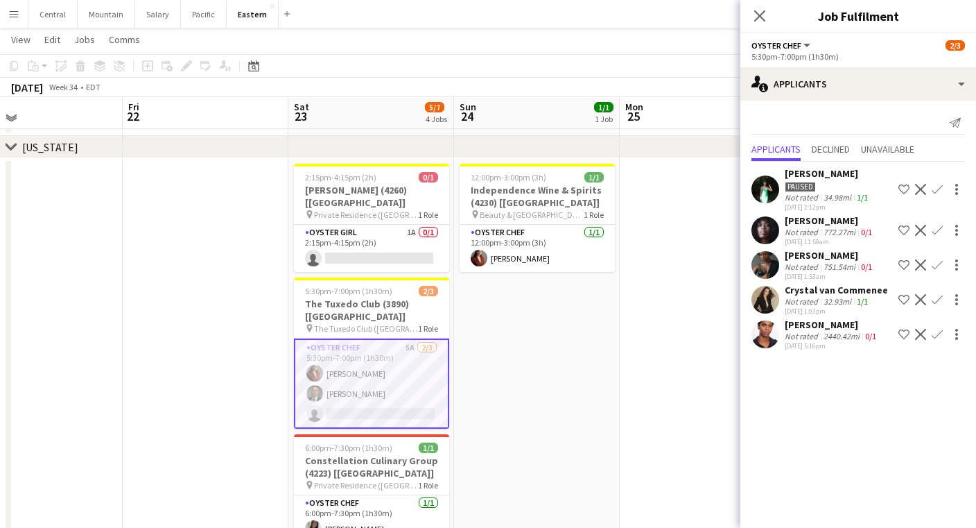
scroll to position [600, 0]
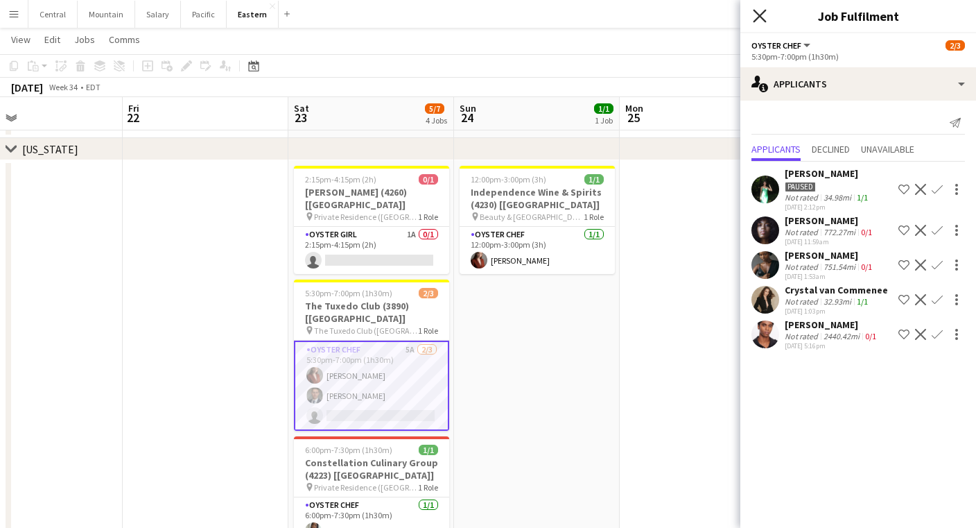
click at [757, 14] on icon "Close pop-in" at bounding box center [759, 15] width 13 height 13
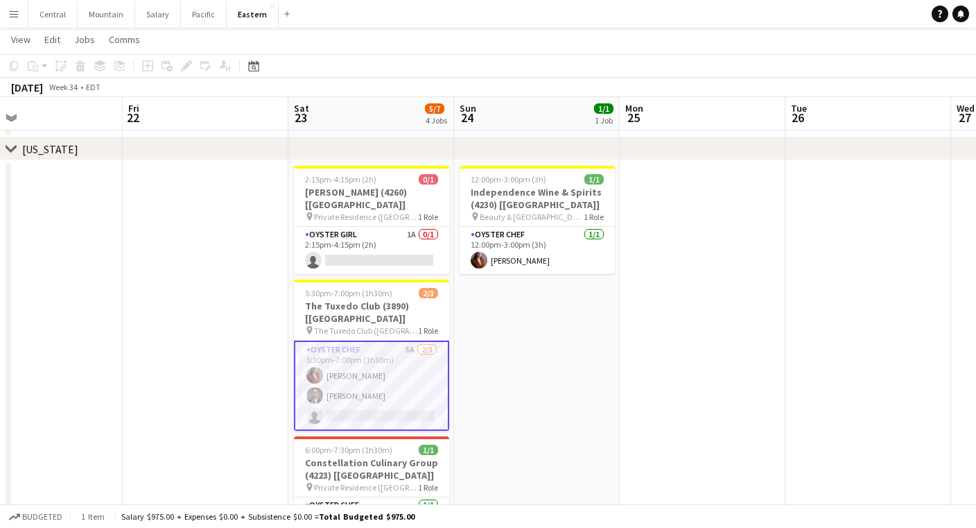
click at [17, 16] on app-icon "Menu" at bounding box center [13, 13] width 11 height 11
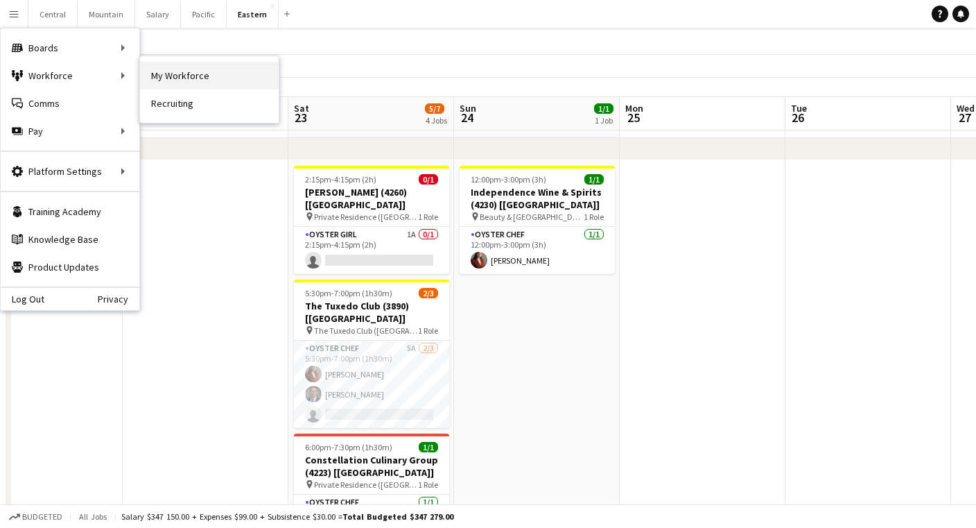
click at [182, 77] on link "My Workforce" at bounding box center [209, 76] width 139 height 28
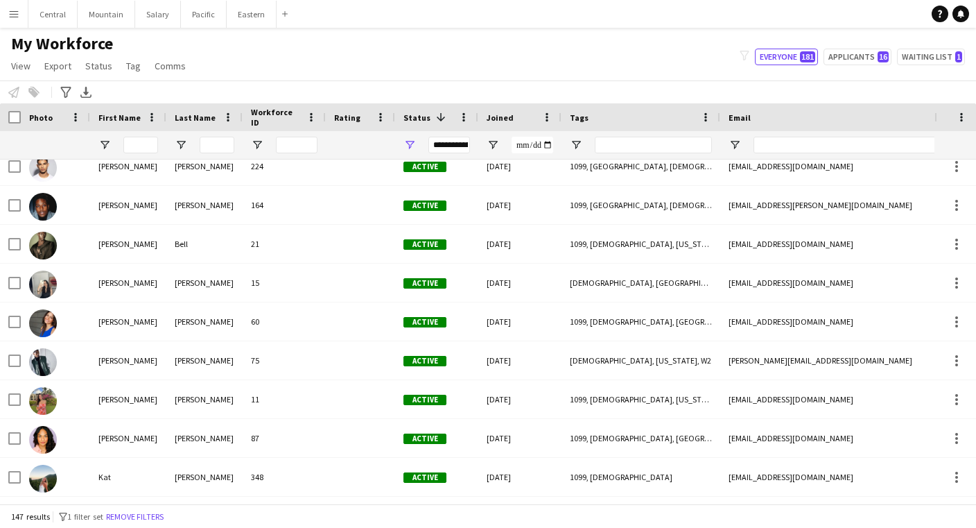
scroll to position [3003, 0]
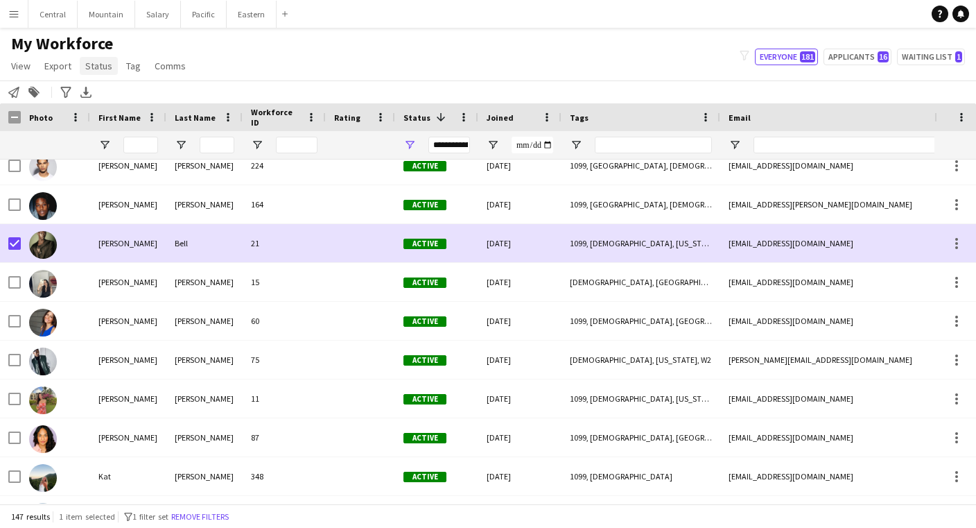
click at [101, 63] on span "Status" at bounding box center [98, 66] width 27 height 12
click at [108, 91] on link "Edit" at bounding box center [128, 95] width 97 height 29
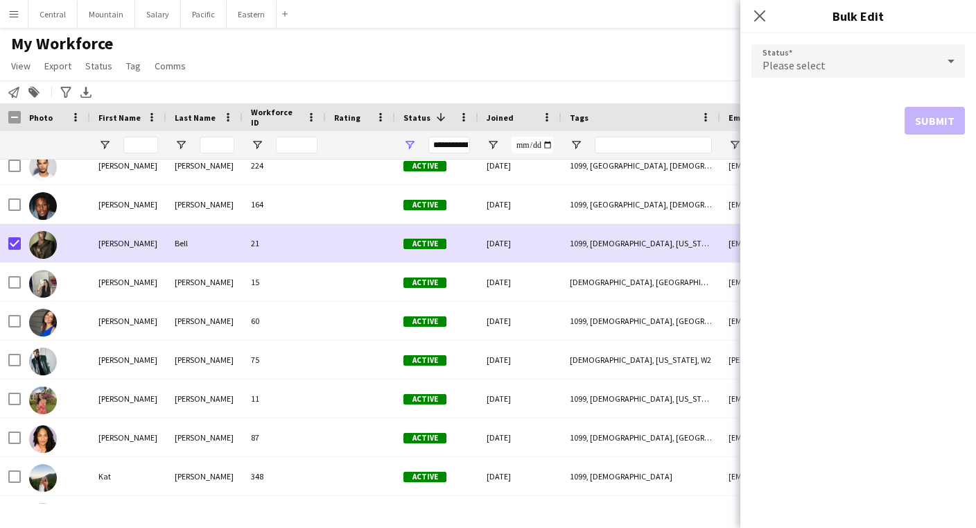
click at [815, 63] on span "Please select" at bounding box center [794, 65] width 63 height 14
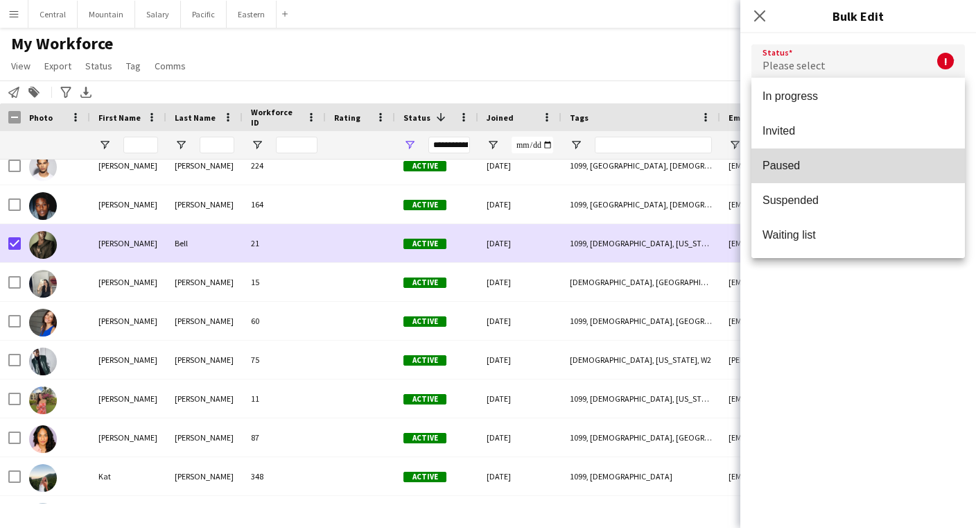
click at [781, 155] on mat-option "Paused" at bounding box center [859, 165] width 214 height 35
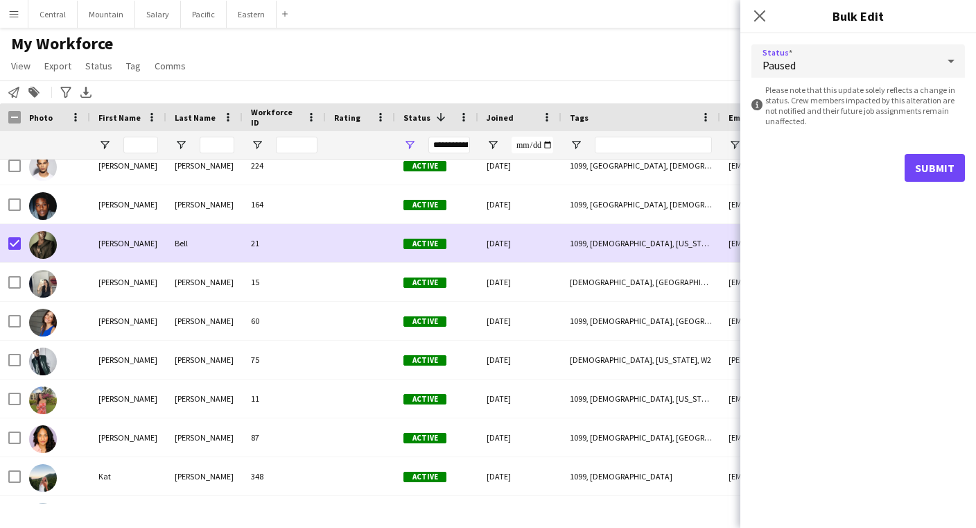
click at [935, 160] on button "Submit" at bounding box center [935, 168] width 60 height 28
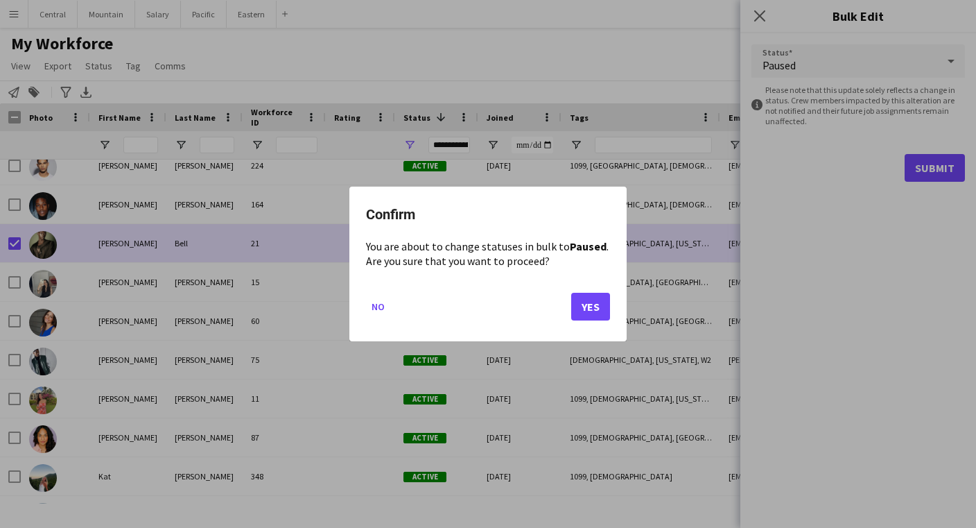
click at [587, 311] on button "Yes" at bounding box center [590, 307] width 39 height 28
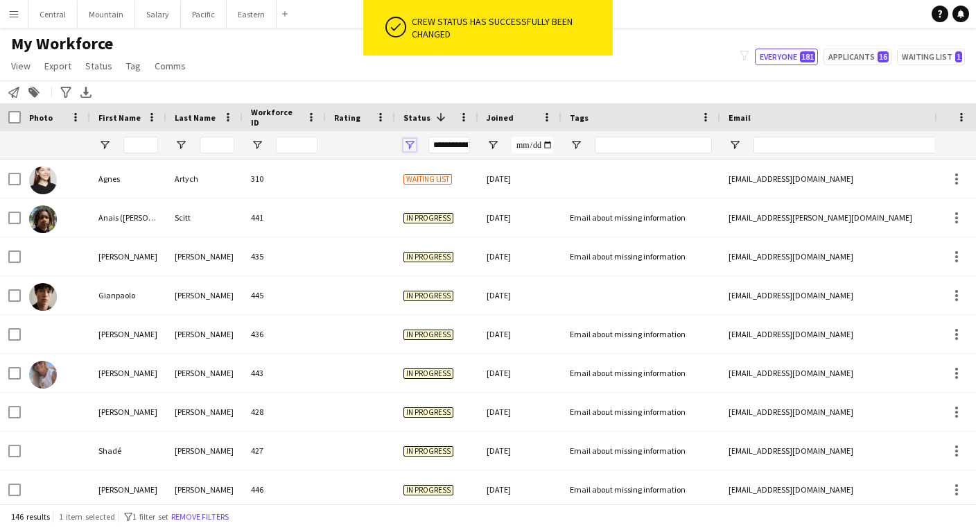
click at [408, 149] on span "Open Filter Menu" at bounding box center [410, 145] width 12 height 12
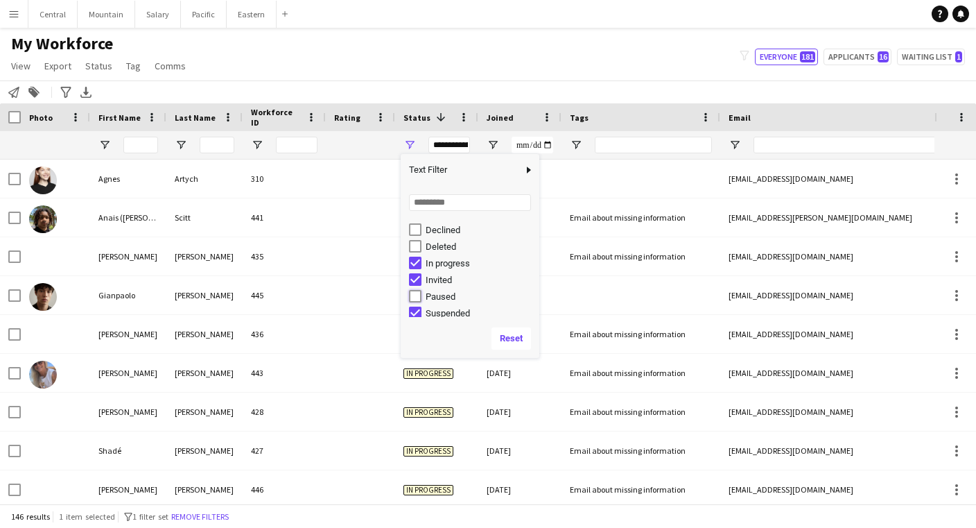
type input "**********"
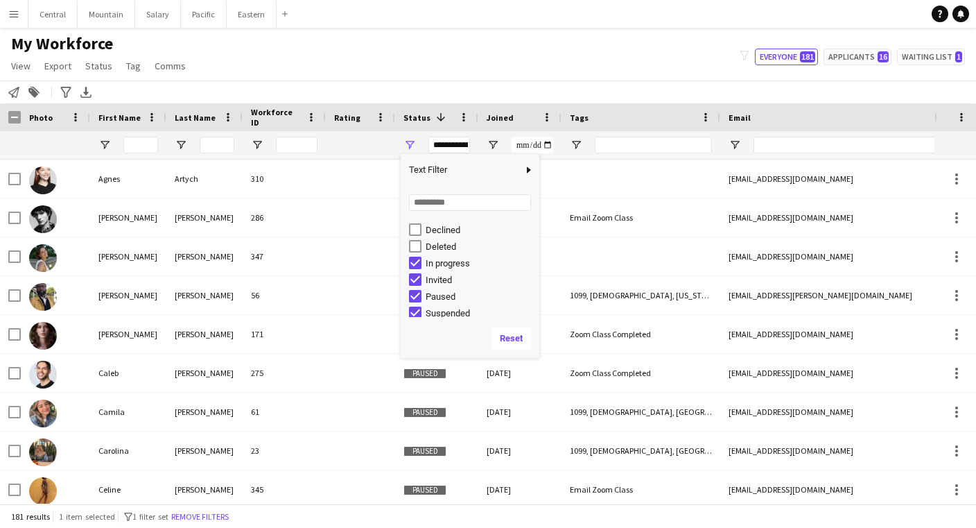
click at [363, 74] on div "My Workforce View Views Default view New view Update view Delete view Edit name…" at bounding box center [488, 56] width 976 height 47
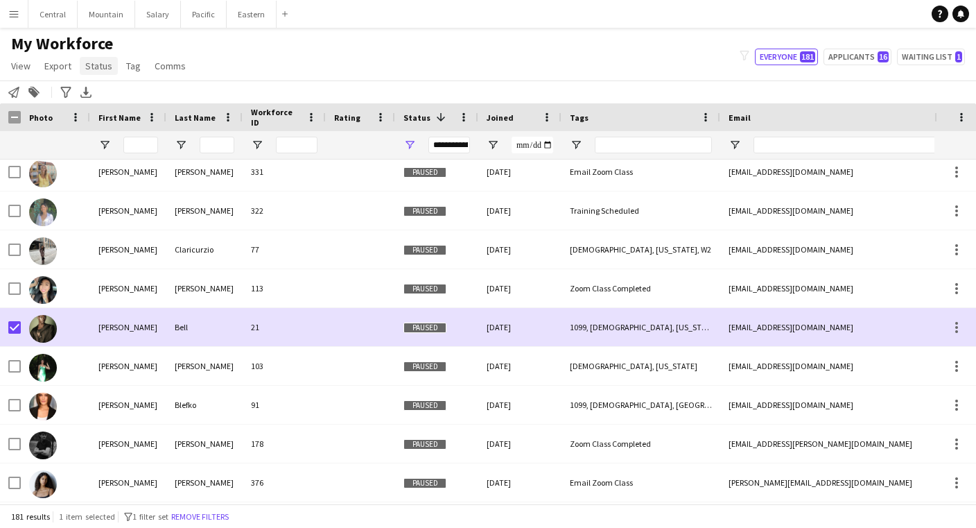
click at [104, 64] on span "Status" at bounding box center [98, 66] width 27 height 12
click at [113, 105] on link "Edit" at bounding box center [128, 95] width 97 height 29
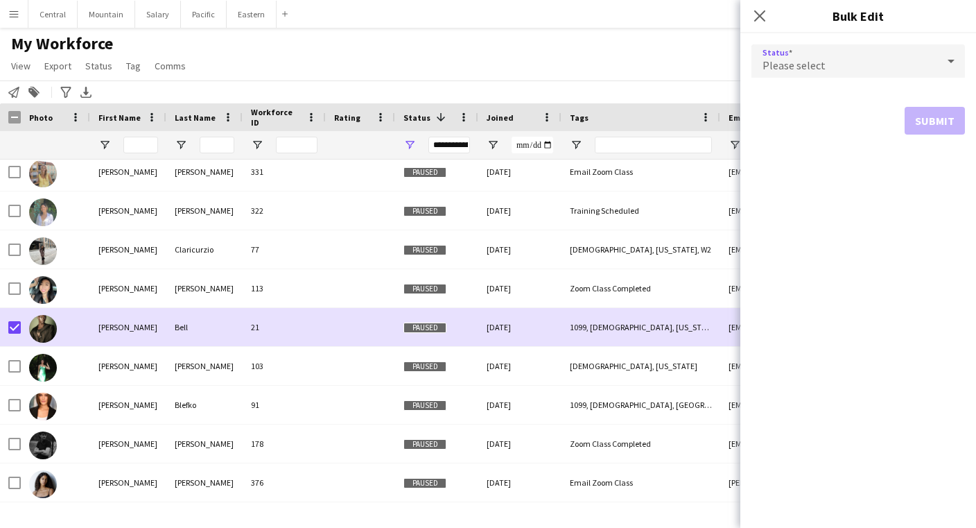
click at [854, 69] on div "Please select" at bounding box center [845, 60] width 186 height 33
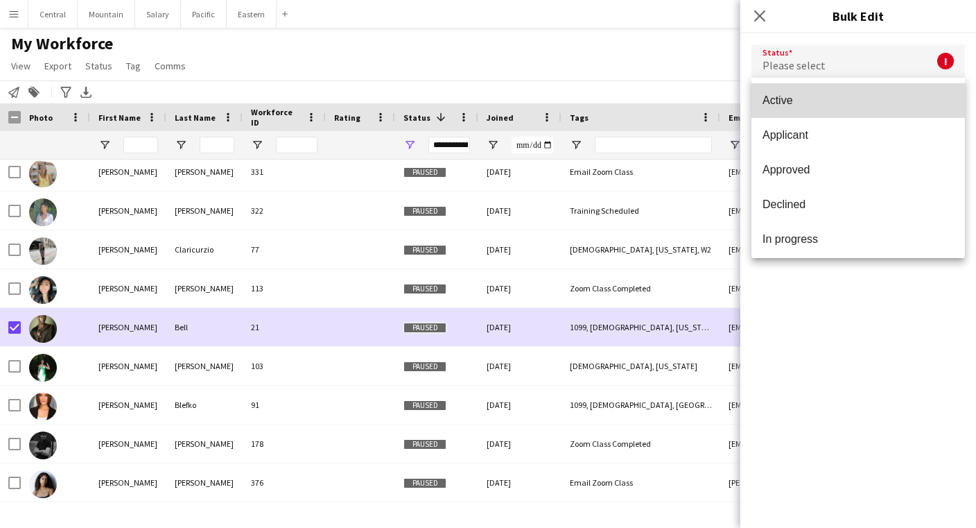
click at [791, 103] on span "Active" at bounding box center [858, 100] width 191 height 13
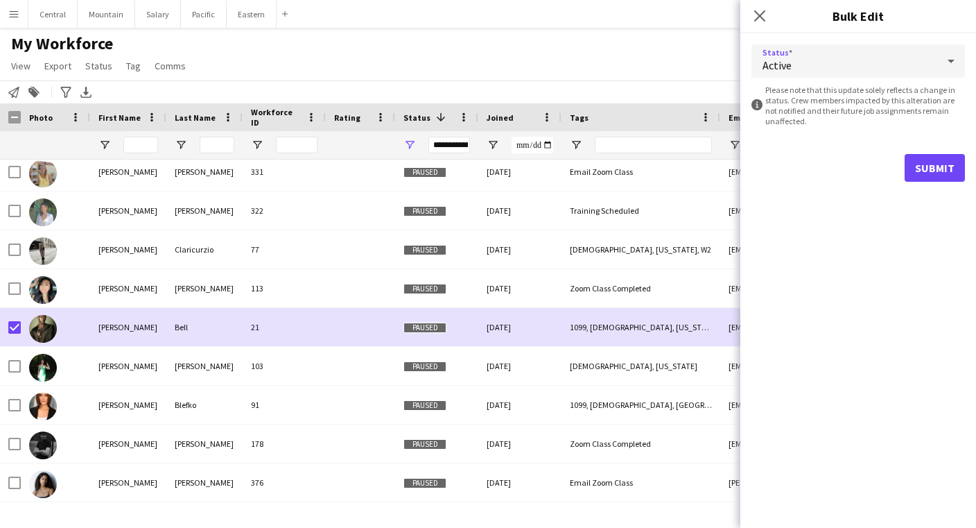
click at [932, 166] on button "Submit" at bounding box center [935, 168] width 60 height 28
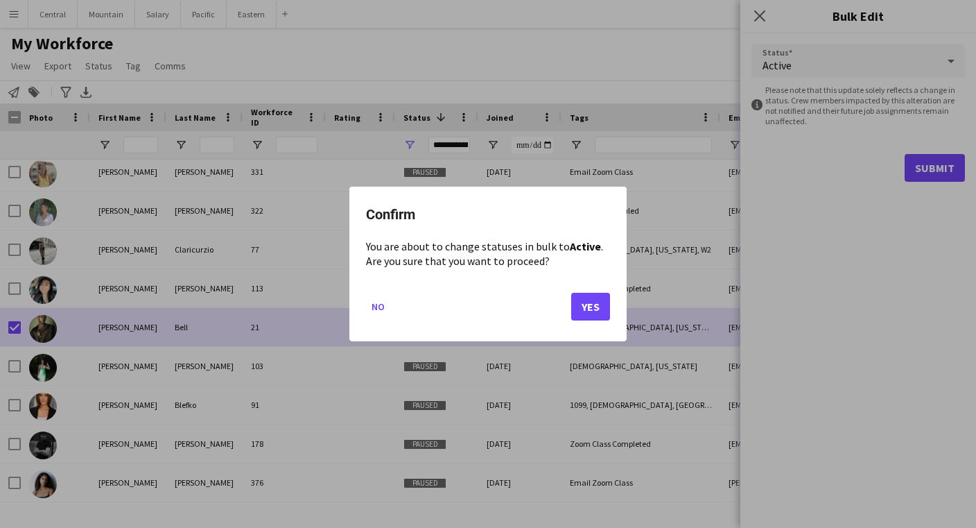
click at [576, 310] on button "Yes" at bounding box center [590, 307] width 39 height 28
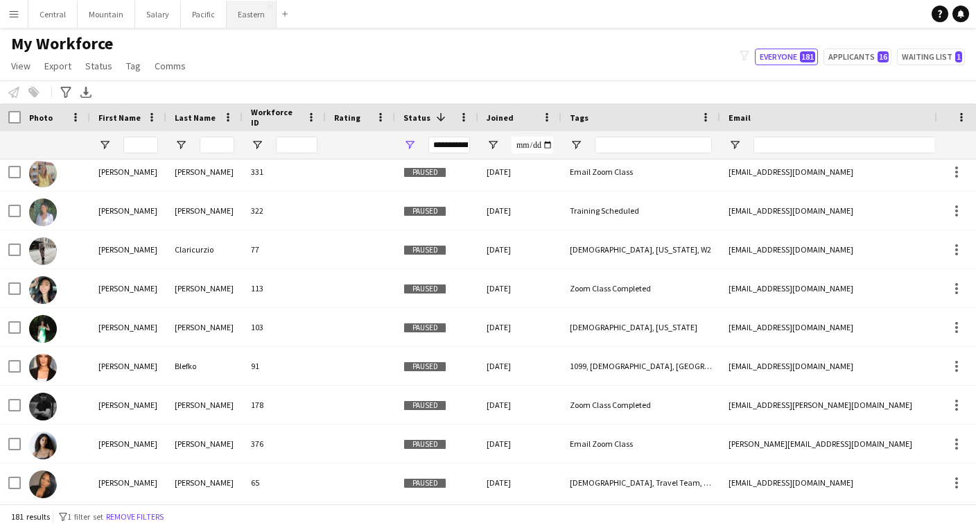
click at [244, 18] on button "Eastern Close" at bounding box center [252, 14] width 50 height 27
